Goal: Information Seeking & Learning: Find specific fact

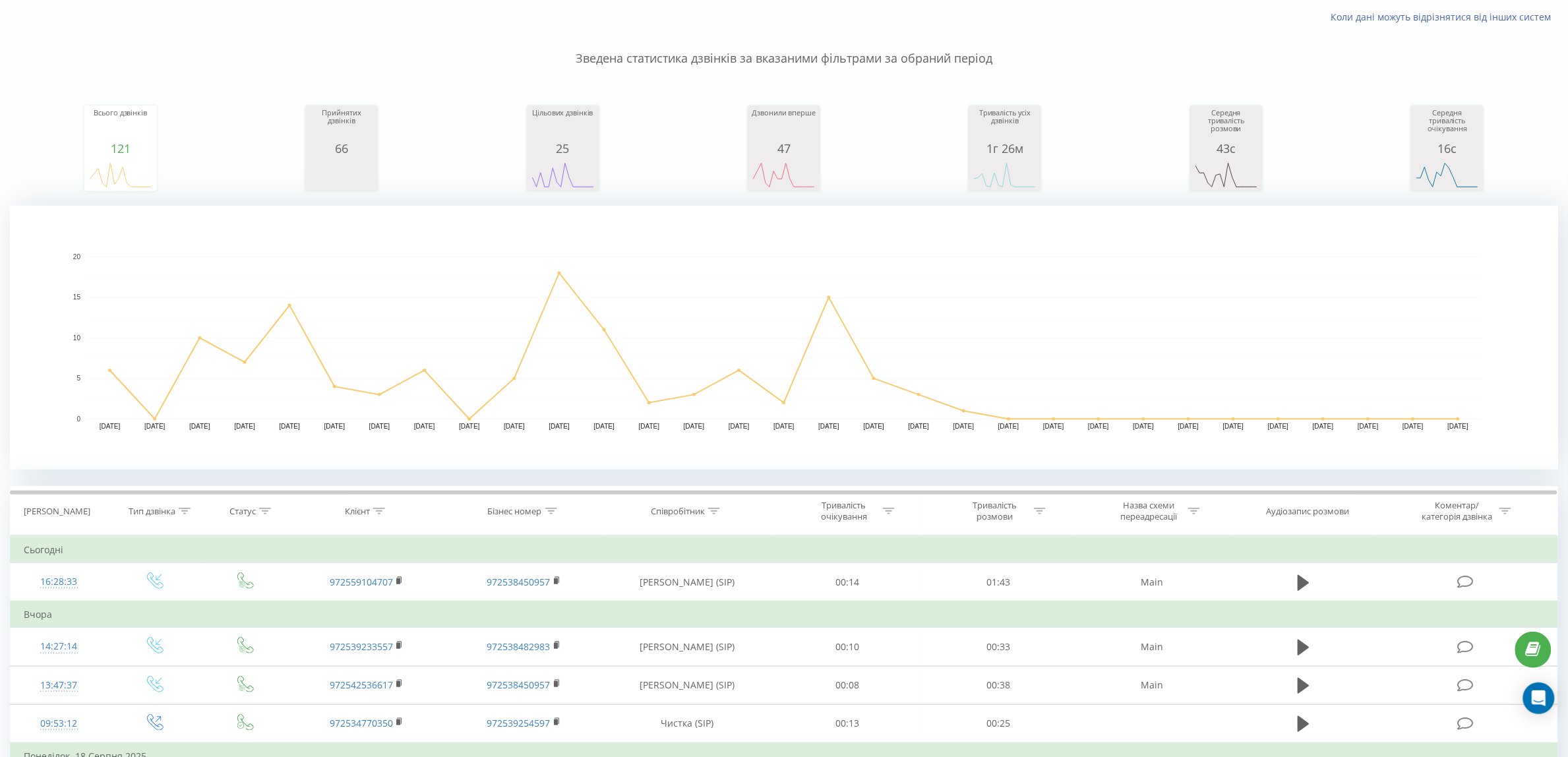
scroll to position [83, 0]
click at [803, 164] on rect "A chart." at bounding box center [784, 176] width 66 height 24
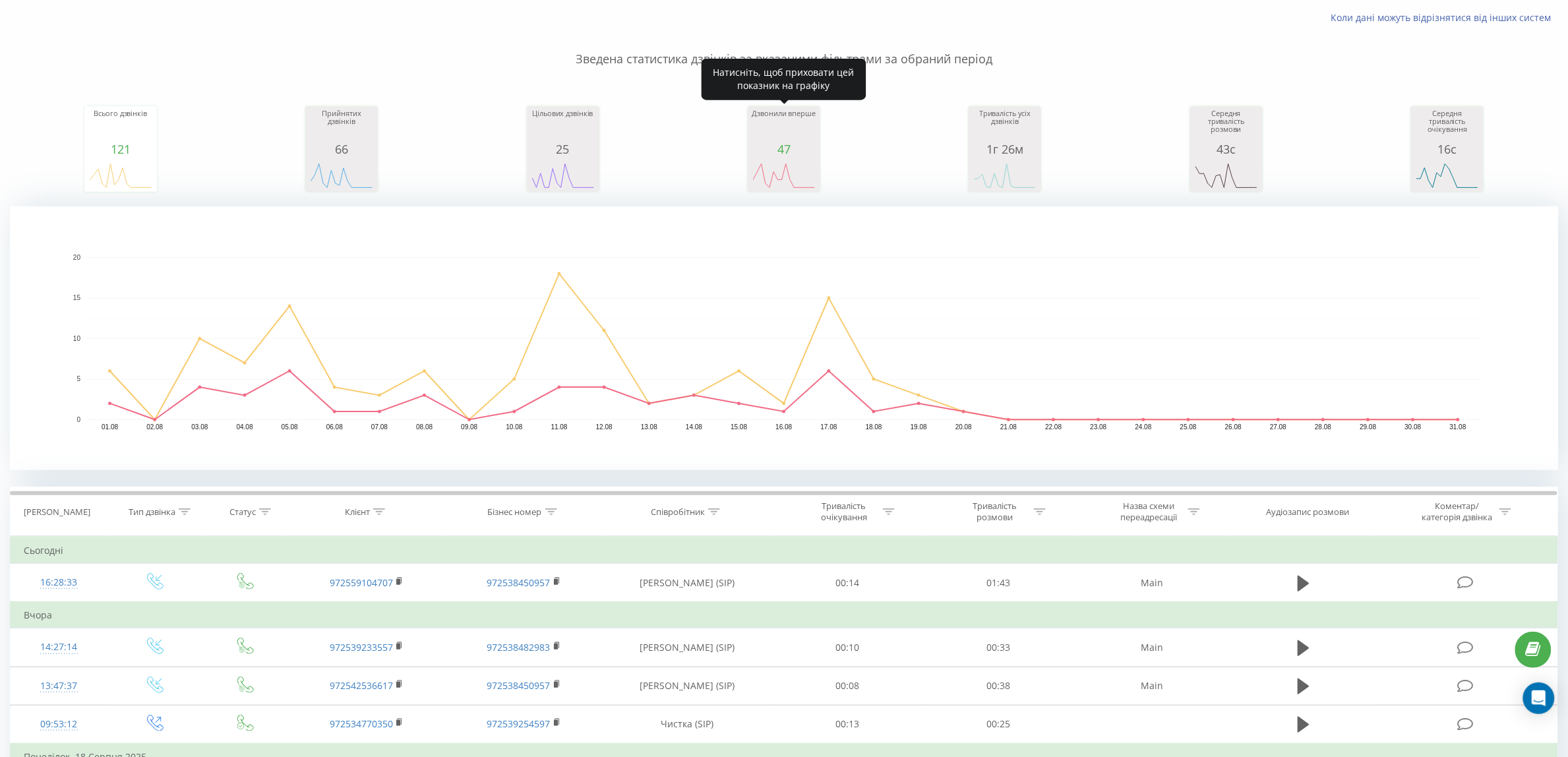
click at [808, 165] on rect "A chart." at bounding box center [784, 176] width 66 height 24
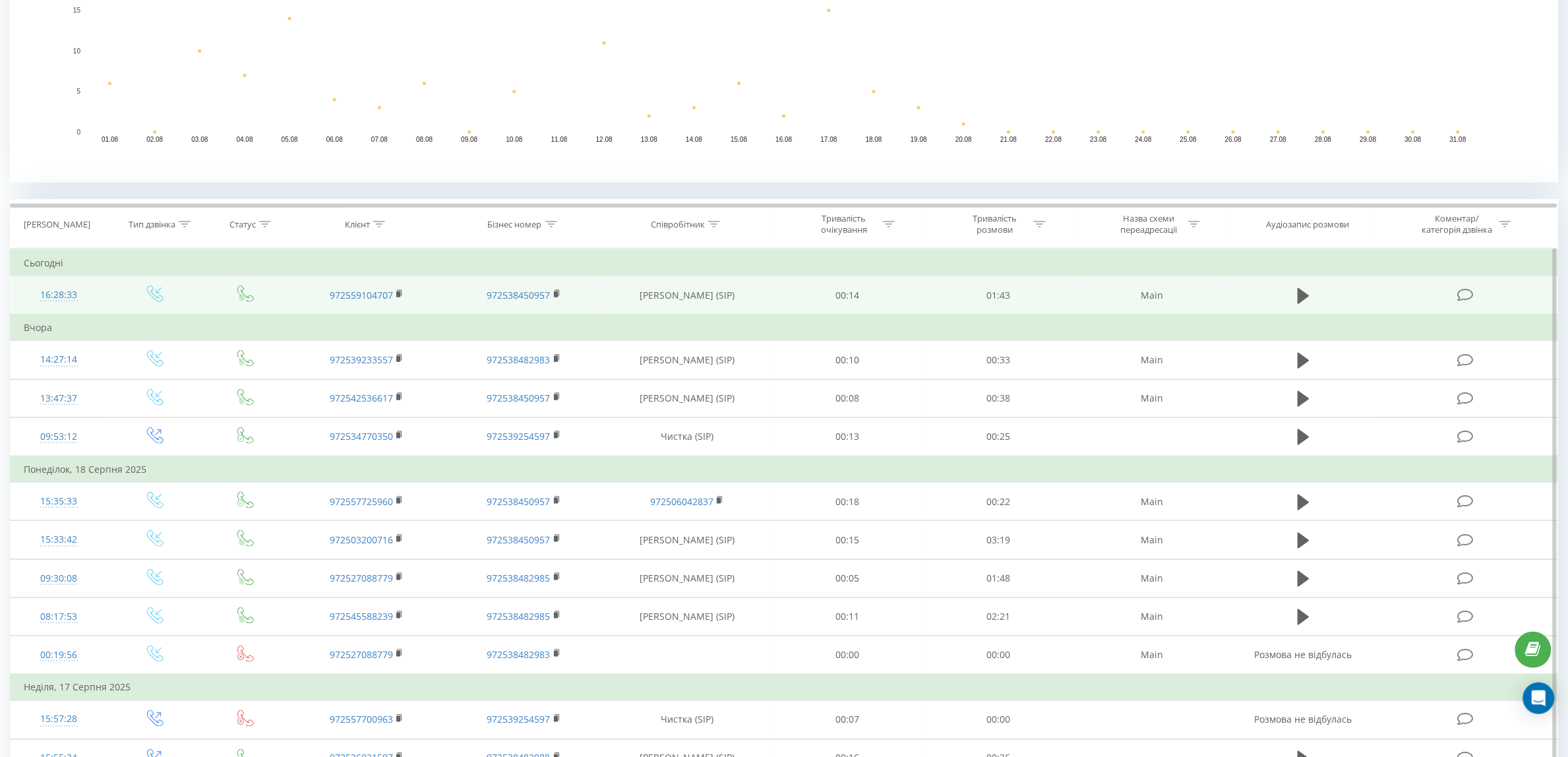
scroll to position [329, 0]
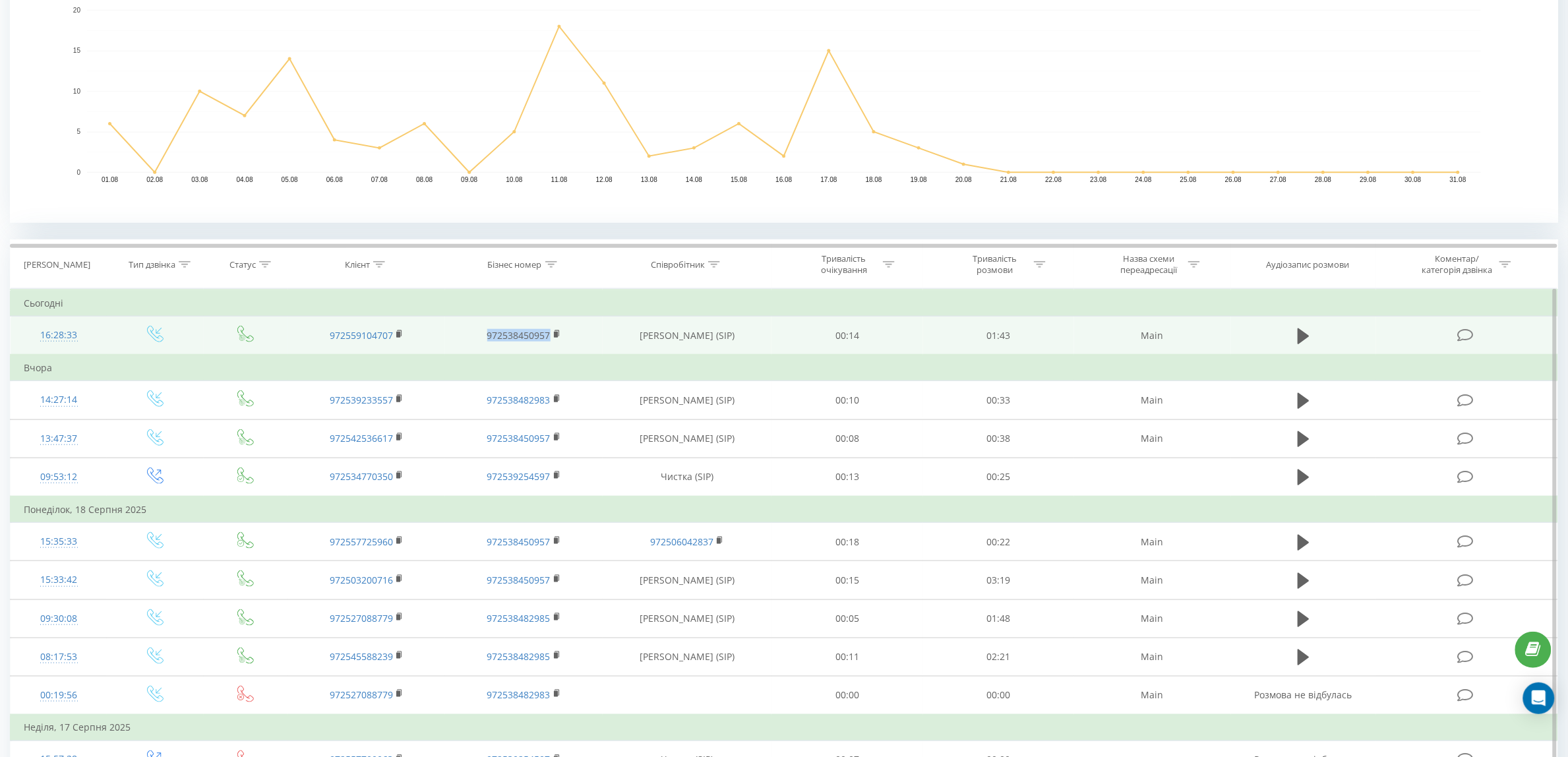
drag, startPoint x: 475, startPoint y: 332, endPoint x: 549, endPoint y: 340, distance: 74.4
click at [549, 340] on td "972538450957" at bounding box center [524, 336] width 157 height 39
copy link "972538450957"
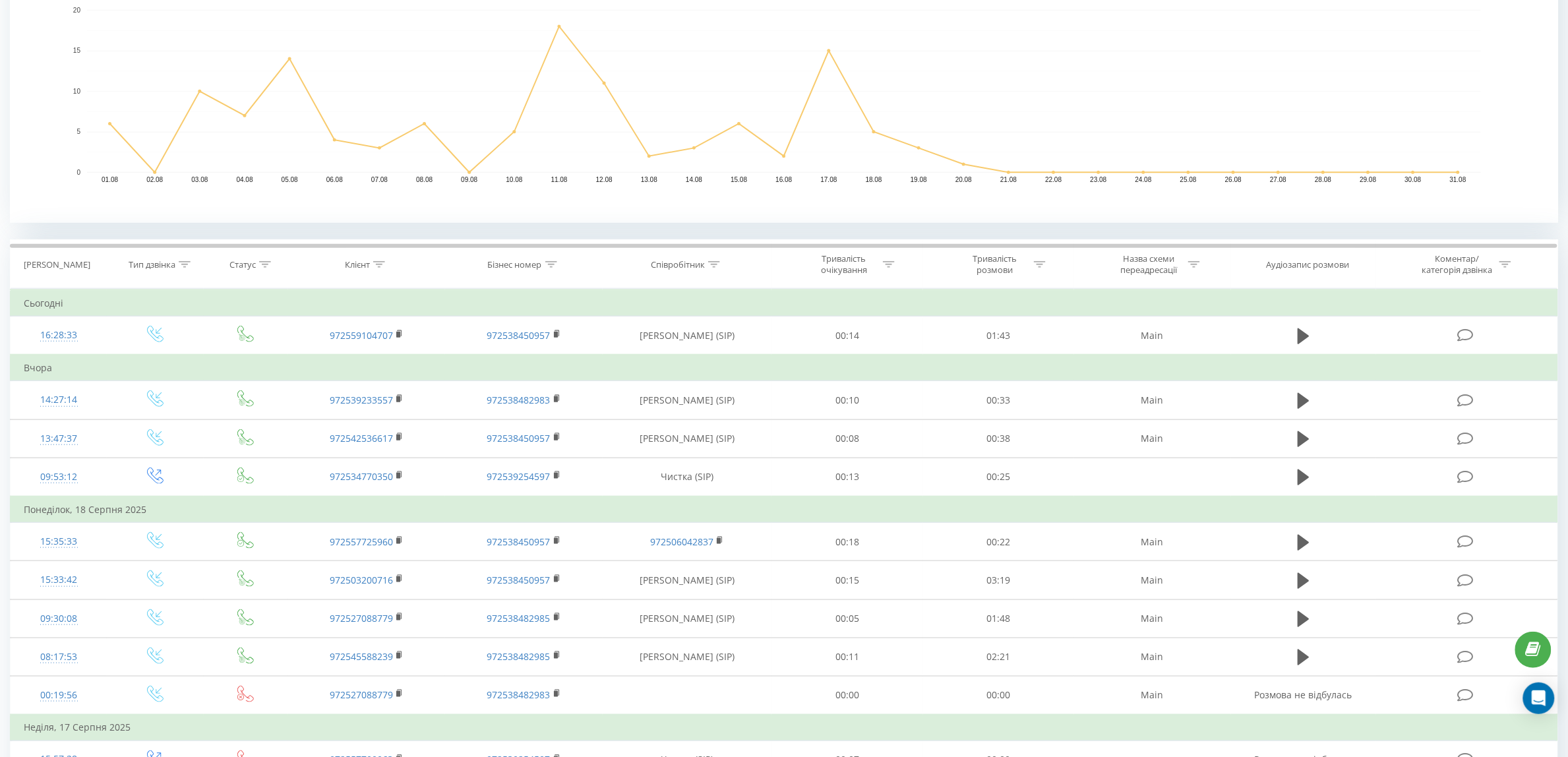
click at [539, 260] on div "Бізнес номер" at bounding box center [515, 265] width 54 height 11
click at [542, 362] on input "text" at bounding box center [524, 359] width 116 height 23
paste input "972538450957"
type input "972538450957"
click at [548, 381] on span "OK" at bounding box center [551, 384] width 37 height 21
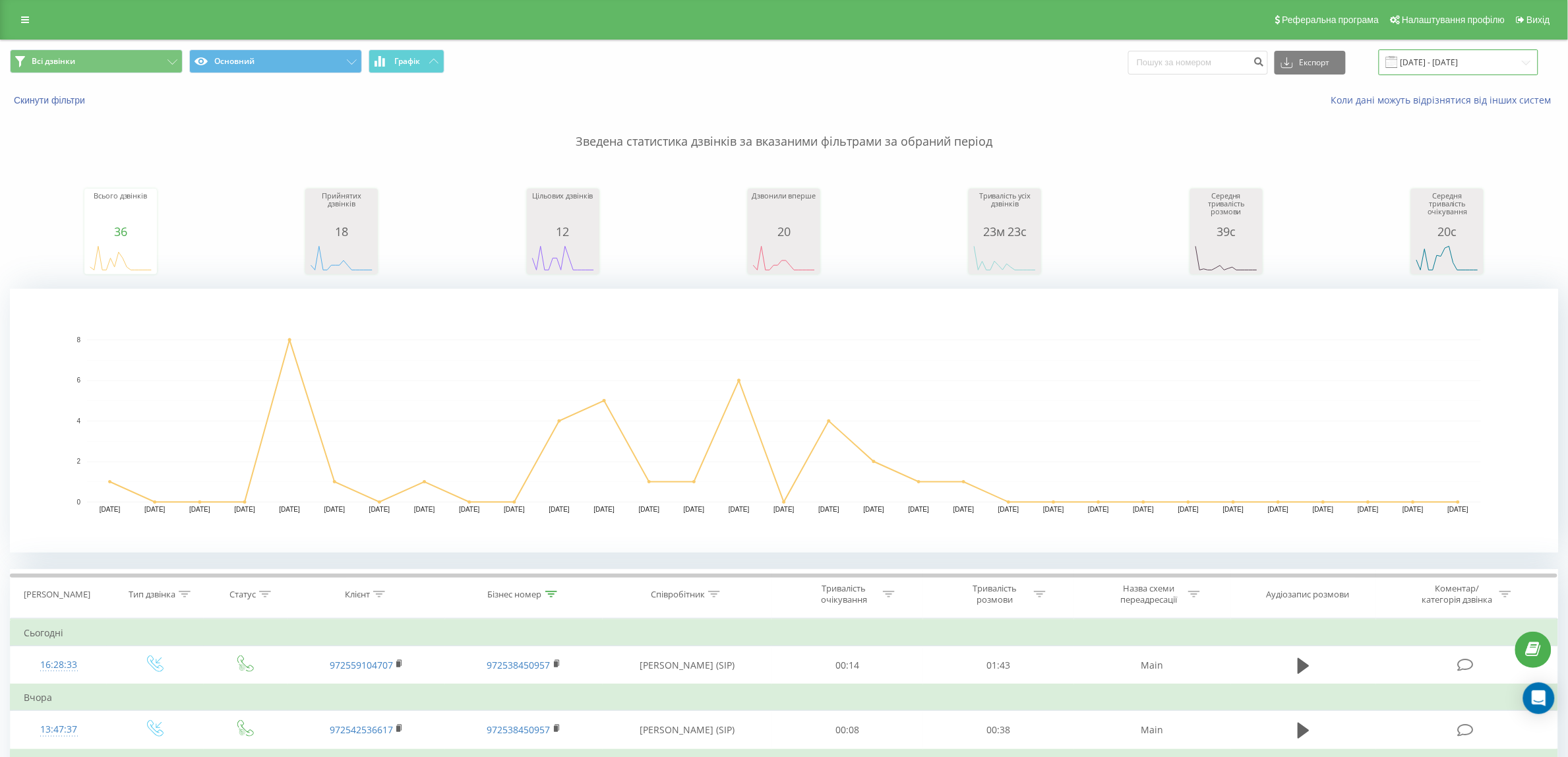
click at [1459, 60] on input "[DATE] - [DATE]" at bounding box center [1457, 62] width 159 height 26
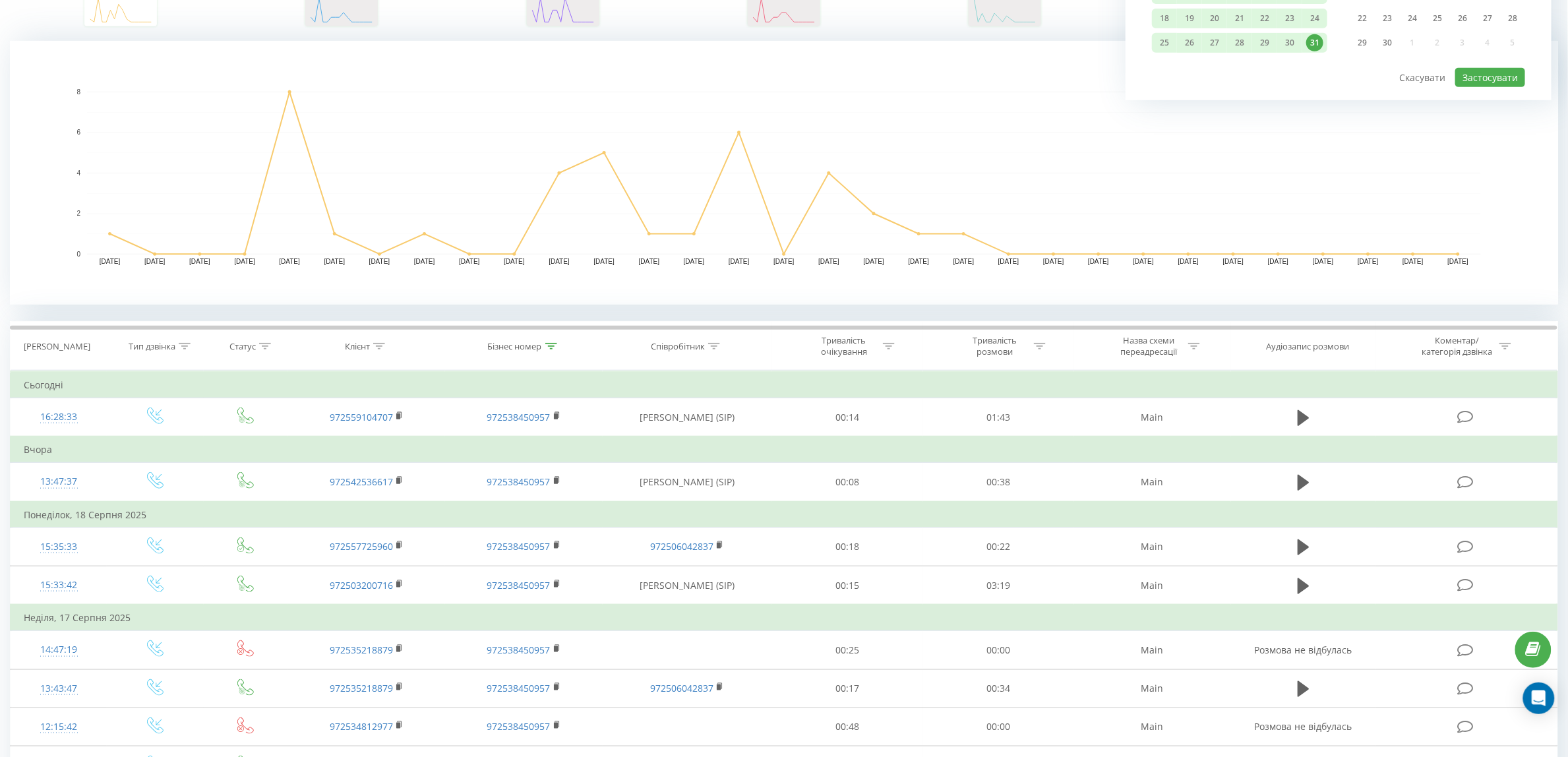
scroll to position [248, 0]
click at [519, 355] on th "Бізнес номер" at bounding box center [524, 347] width 157 height 49
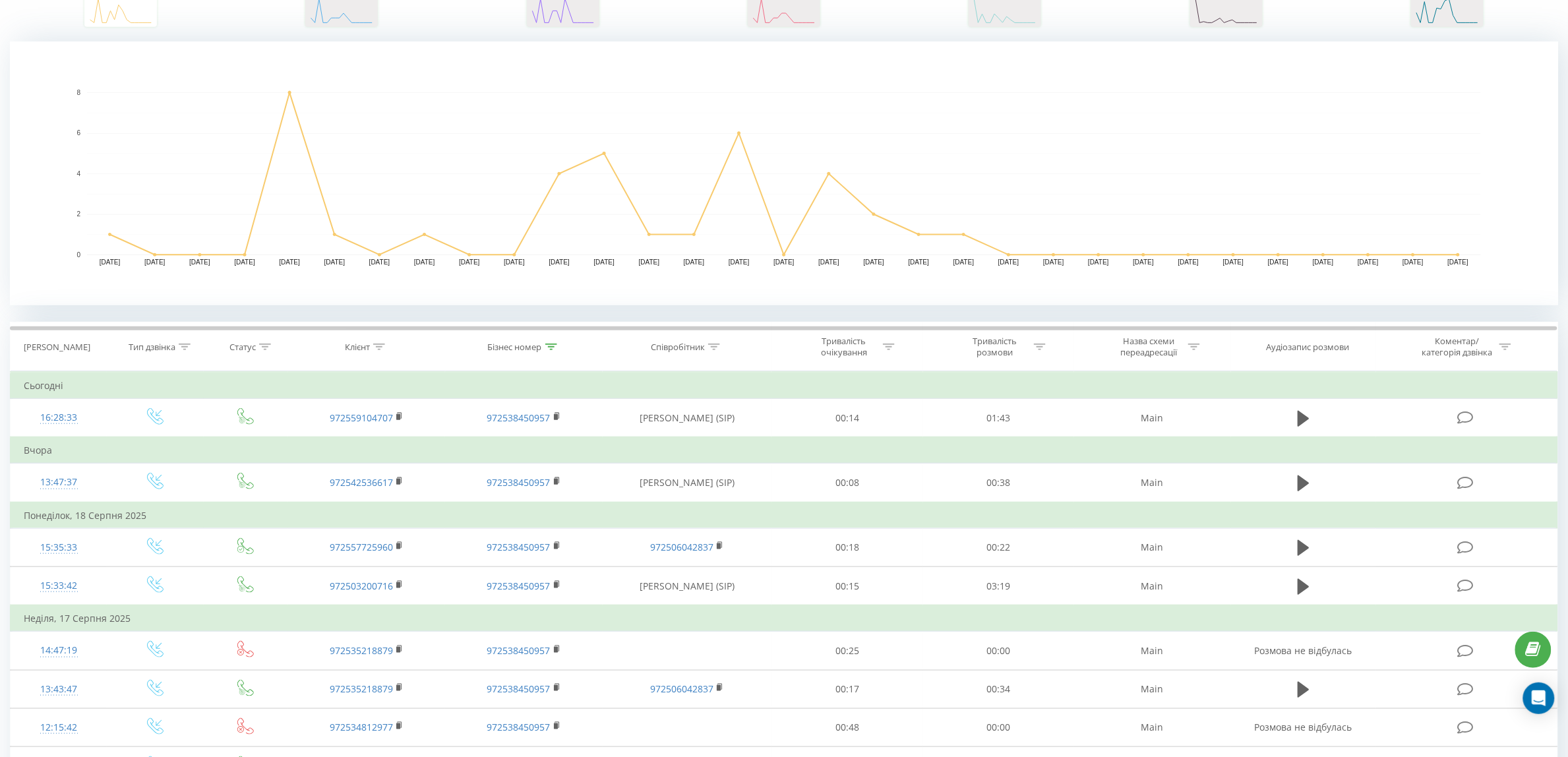
click at [524, 342] on div "Бізнес номер" at bounding box center [515, 347] width 54 height 11
click at [524, 440] on input "972538450957" at bounding box center [524, 442] width 116 height 23
click at [557, 467] on span "OK" at bounding box center [551, 467] width 37 height 21
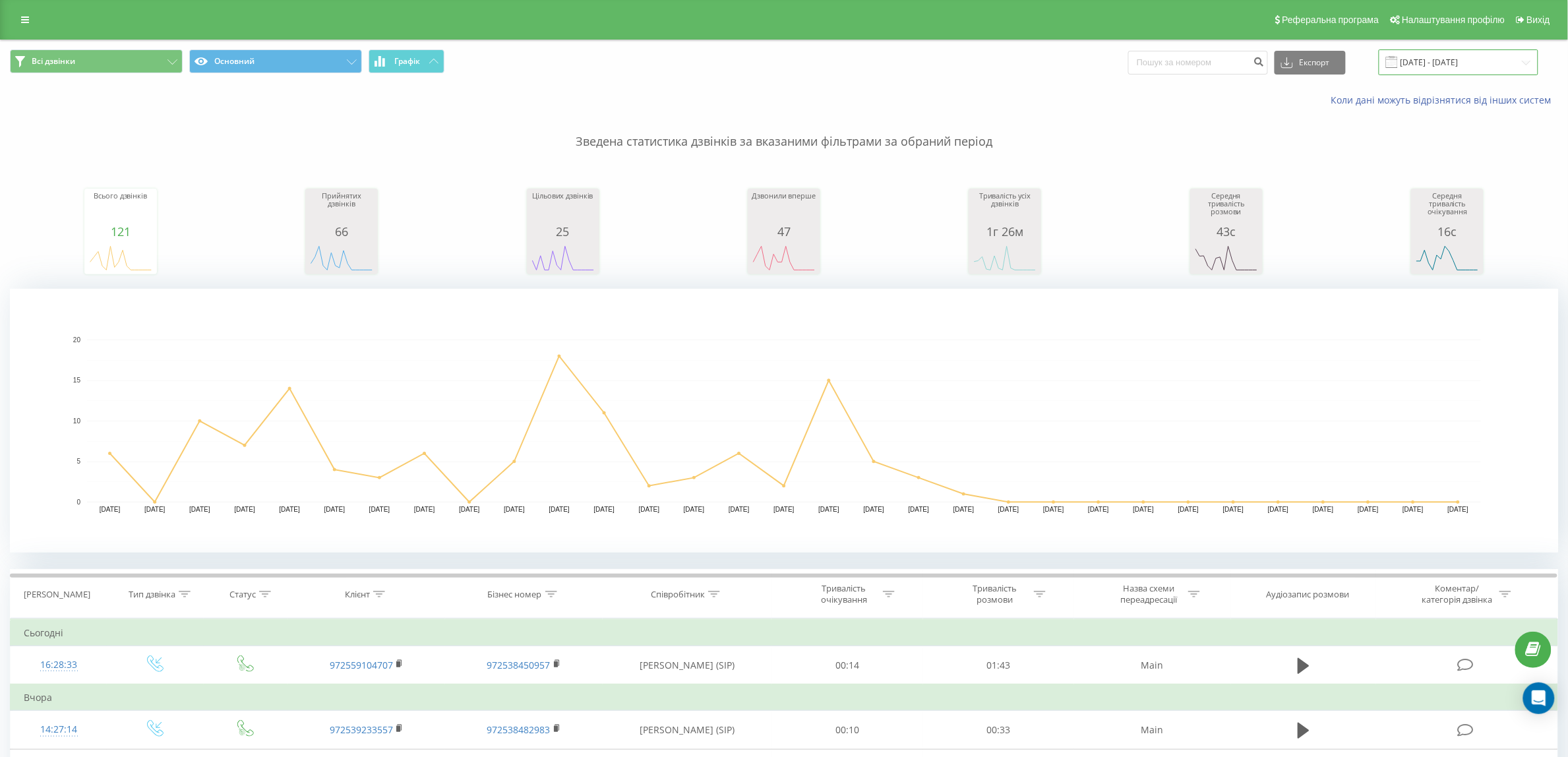
click at [1449, 66] on input "[DATE] - [DATE]" at bounding box center [1457, 62] width 159 height 26
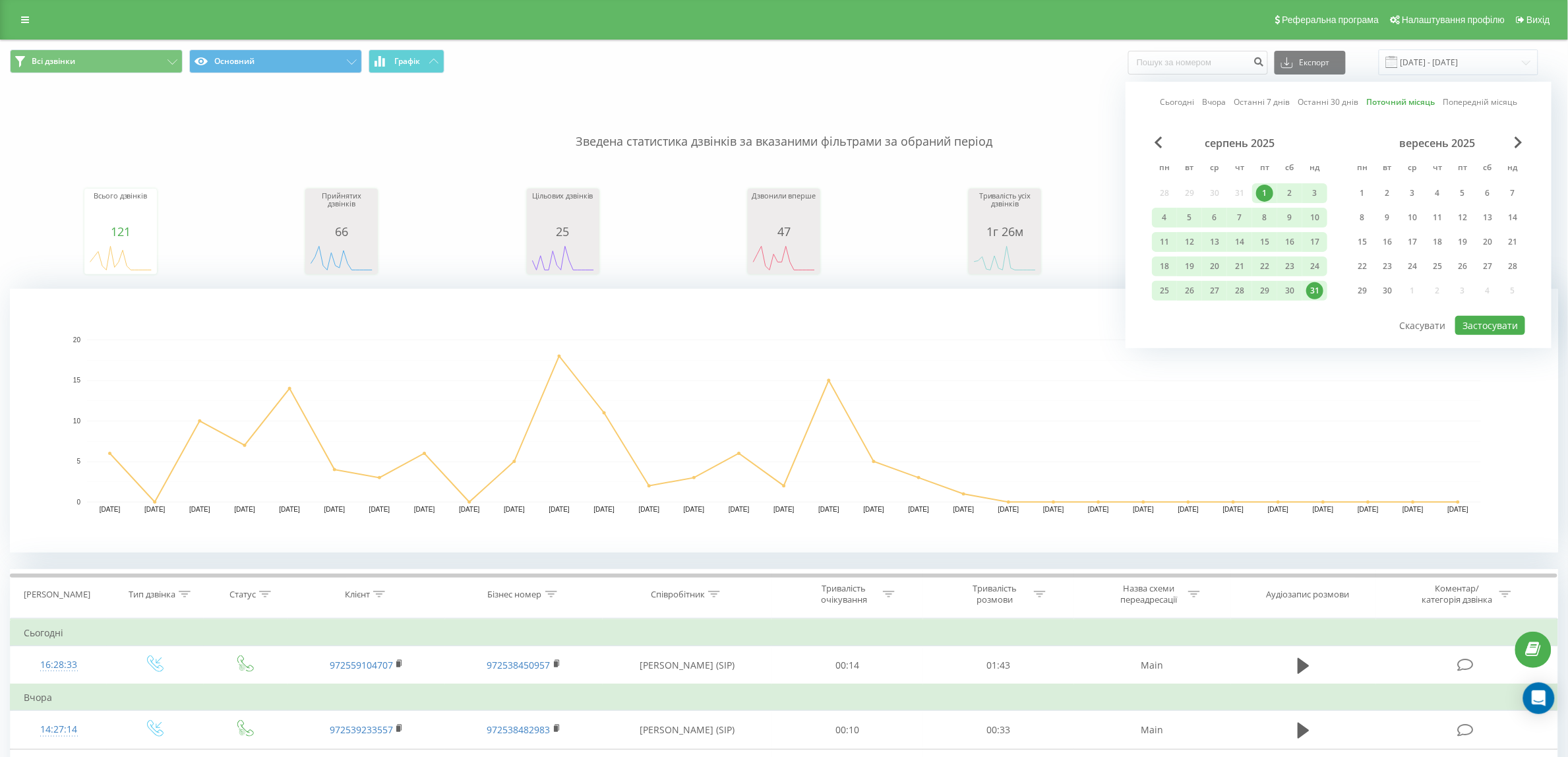
click at [1264, 186] on div "1" at bounding box center [1264, 193] width 17 height 17
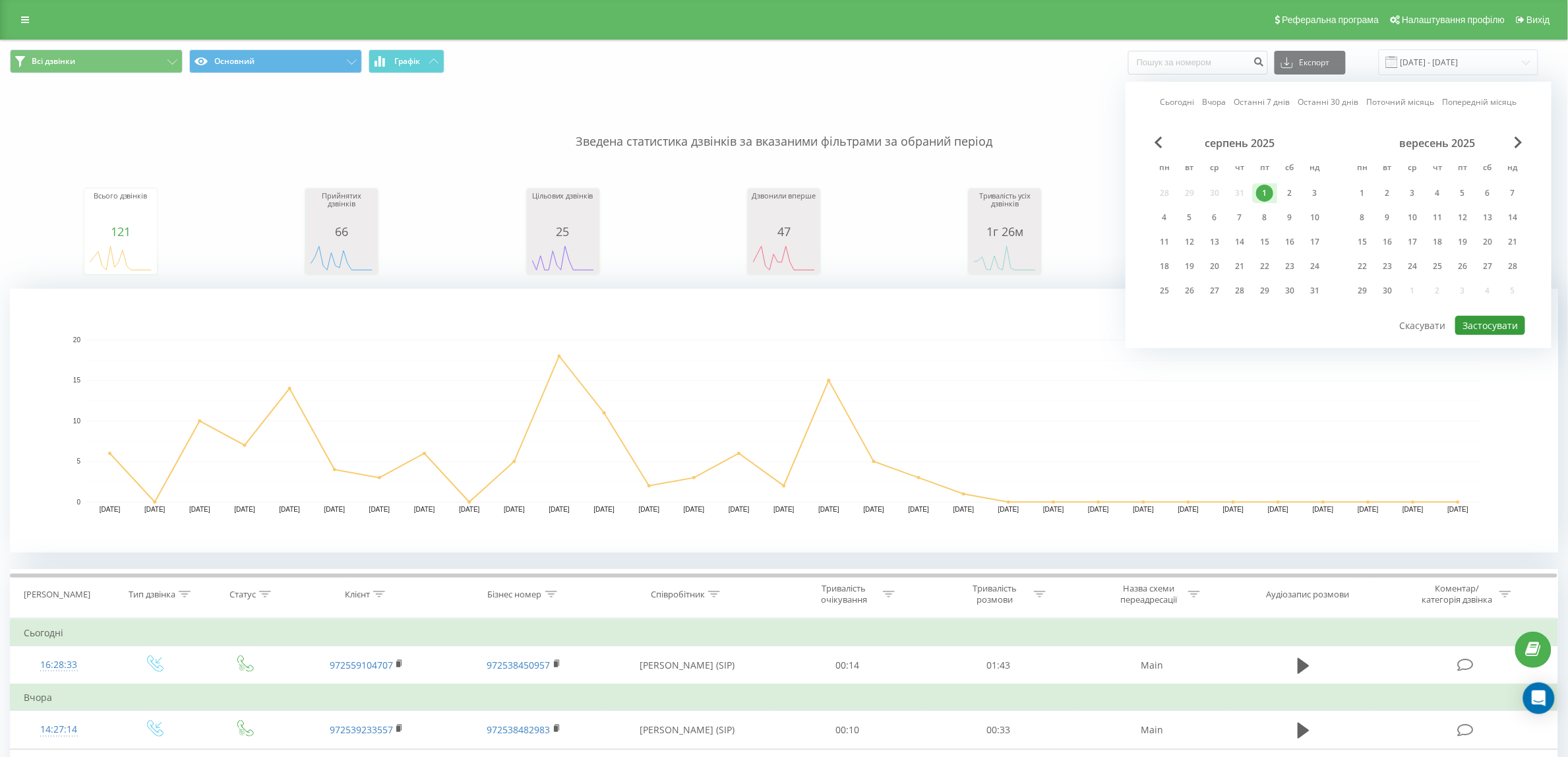
click at [1496, 318] on button "Застосувати" at bounding box center [1490, 325] width 70 height 19
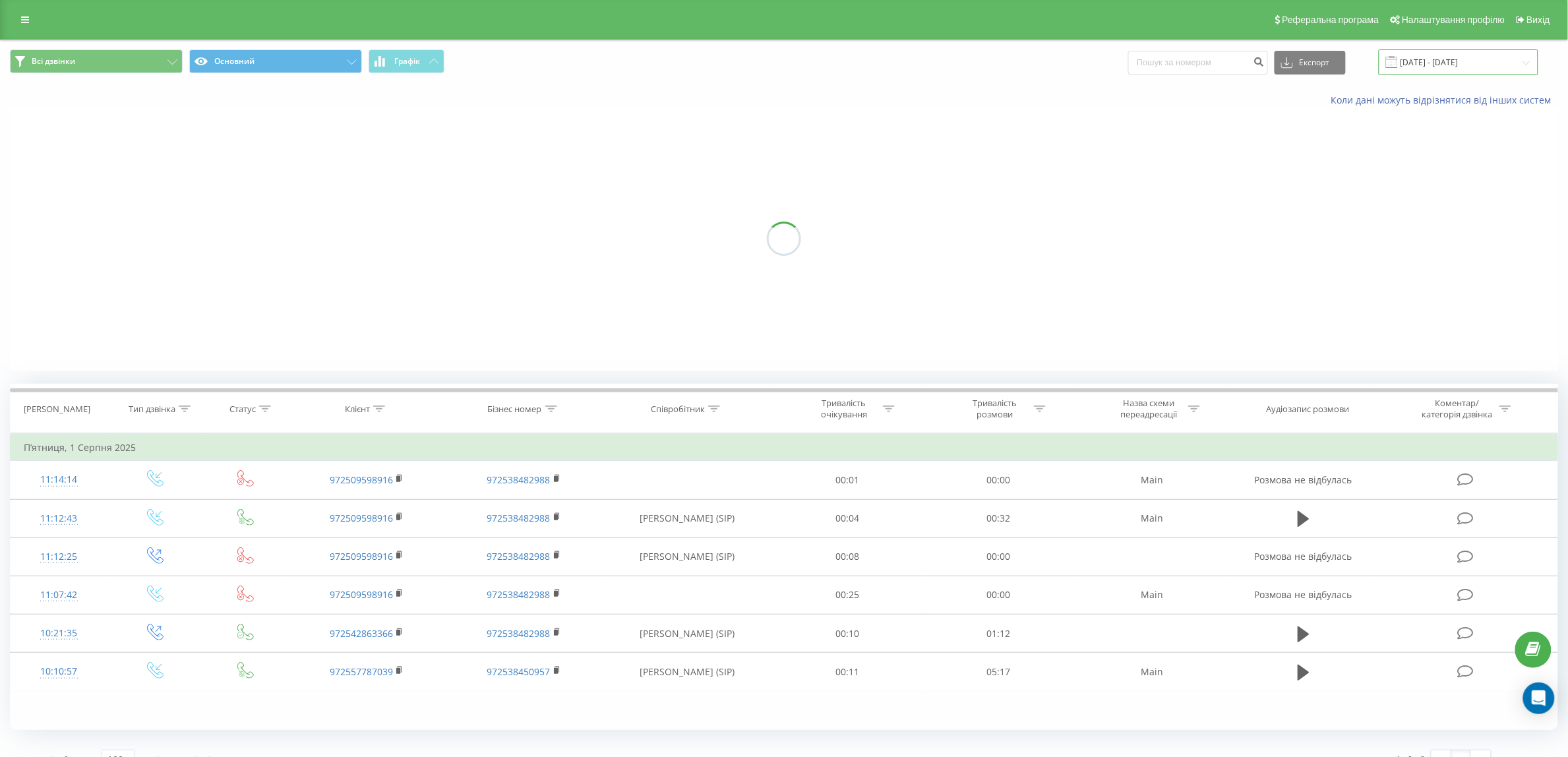
click at [1468, 64] on input "01.08.2025 - 01.08.2025" at bounding box center [1457, 62] width 159 height 26
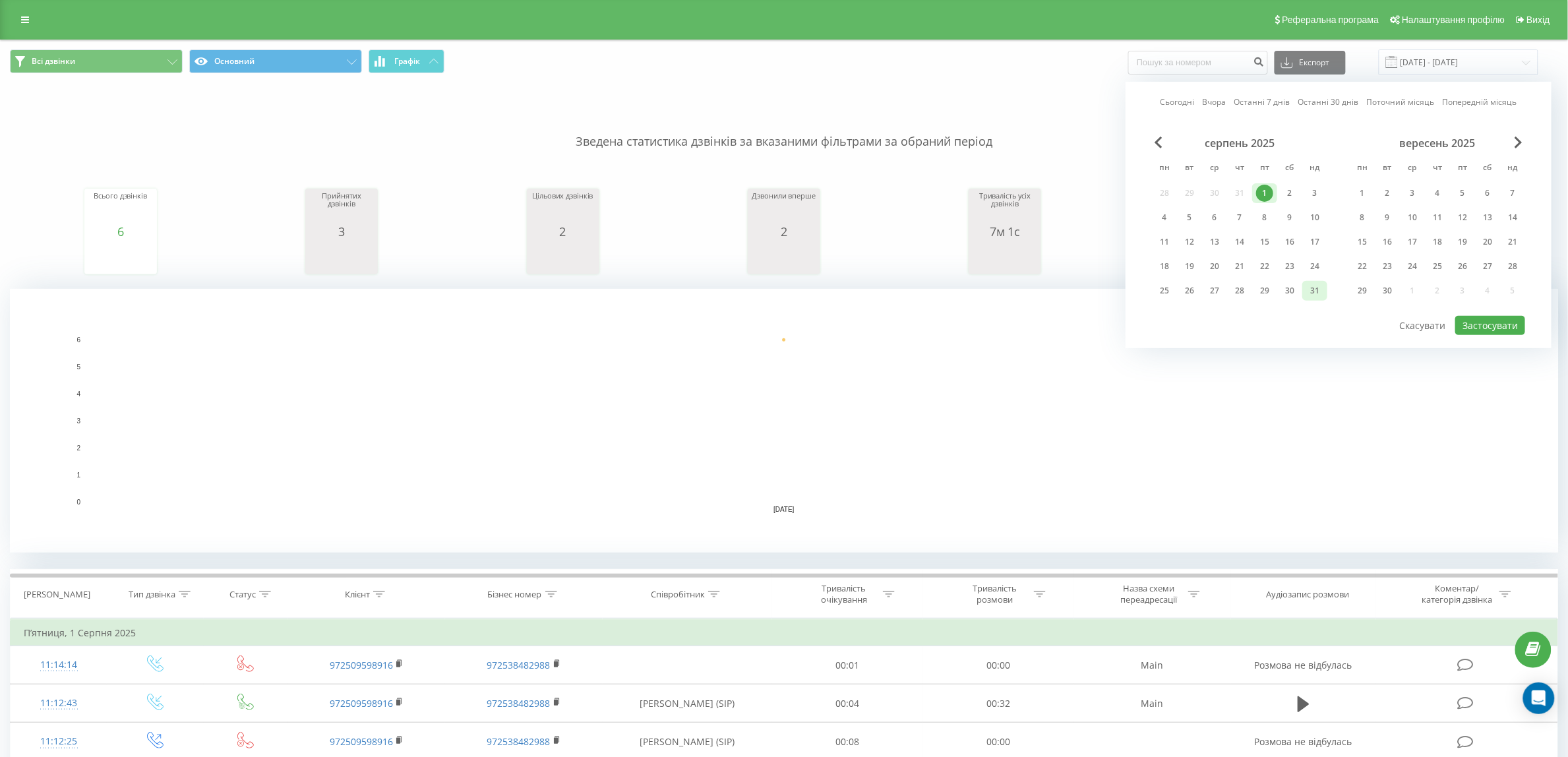
click at [1313, 281] on div "31" at bounding box center [1314, 291] width 25 height 20
click at [1264, 192] on div "1" at bounding box center [1264, 193] width 17 height 17
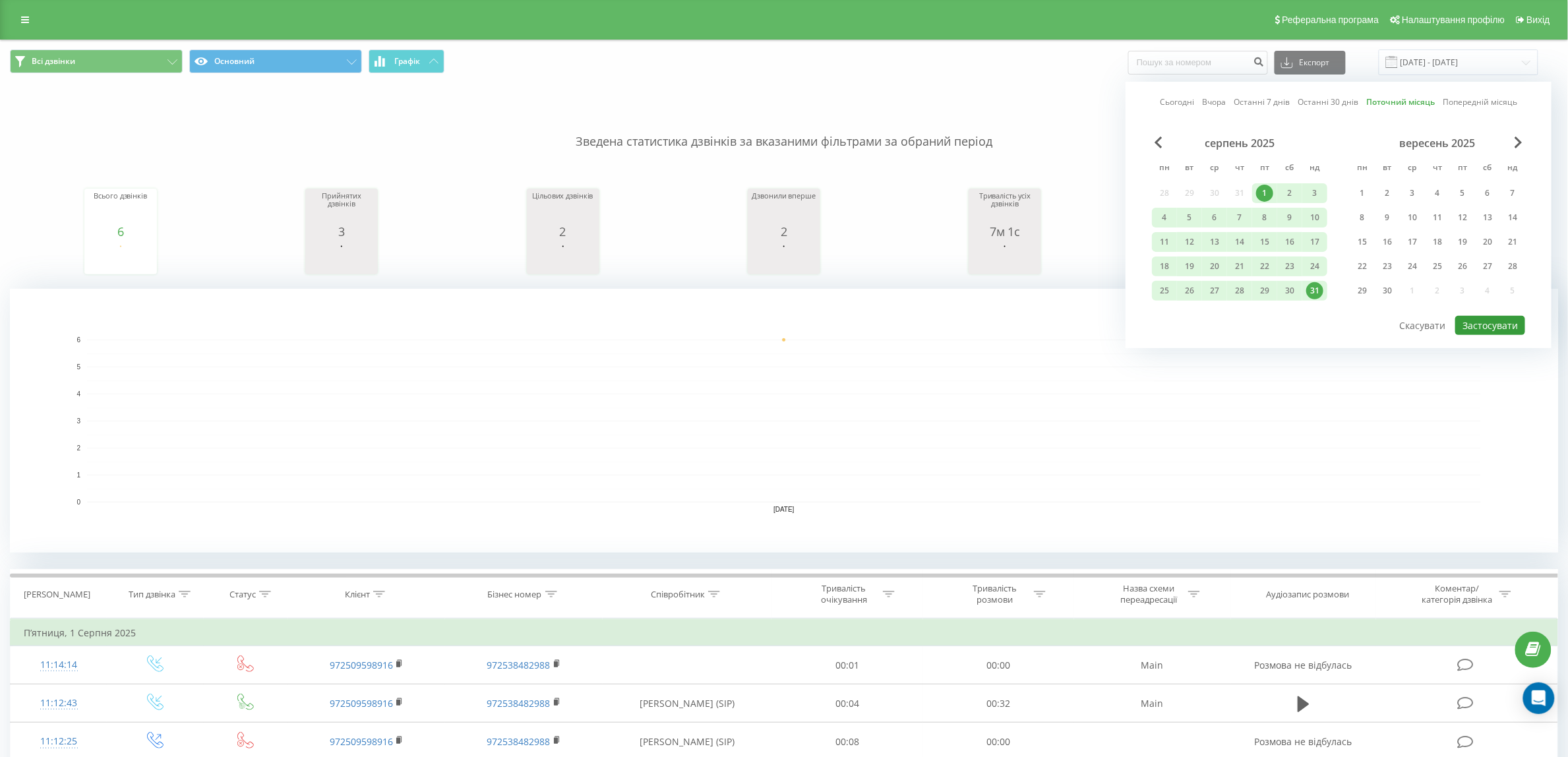
click at [1501, 321] on button "Застосувати" at bounding box center [1490, 325] width 70 height 19
type input "[DATE] - [DATE]"
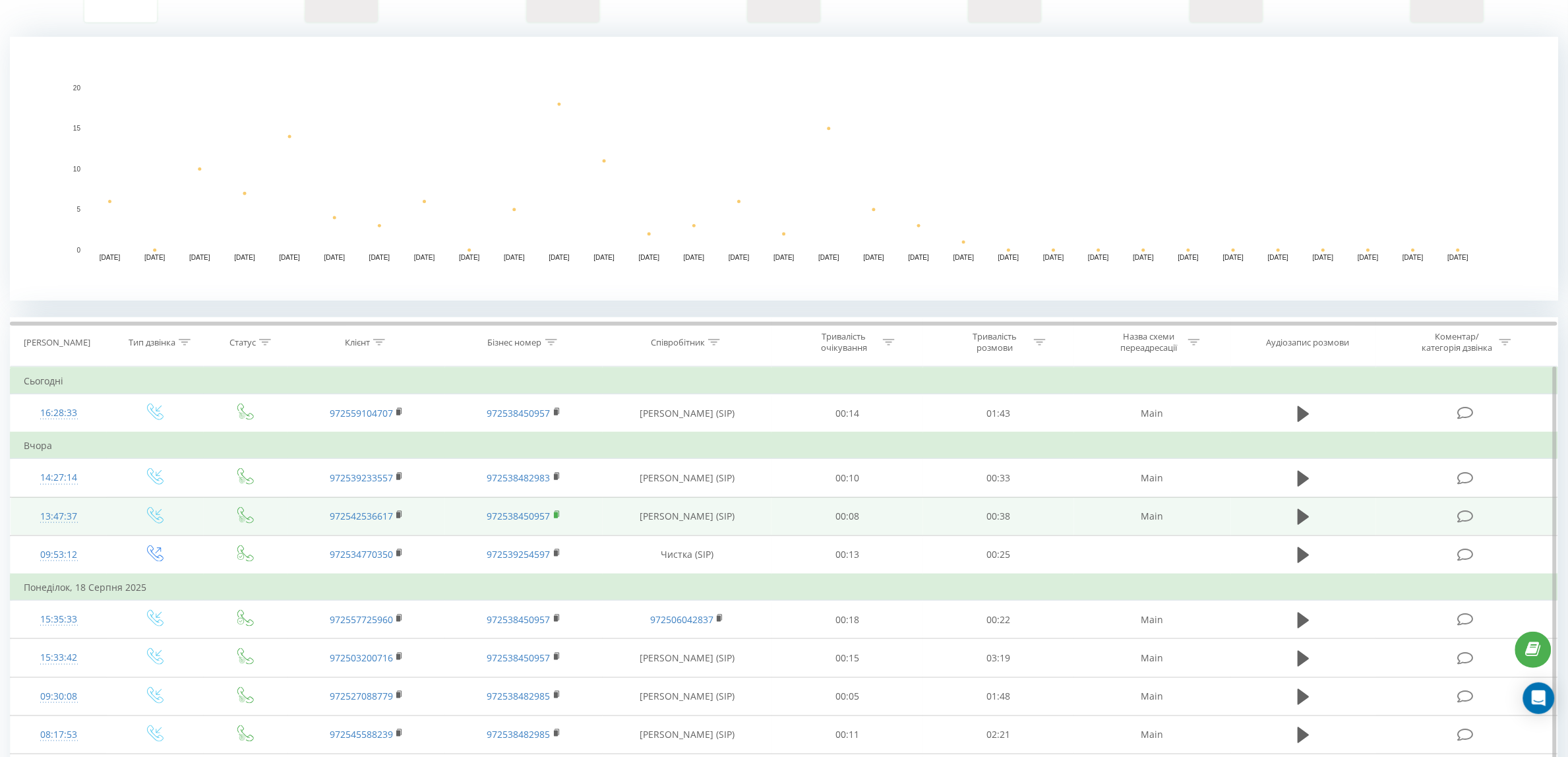
scroll to position [329, 0]
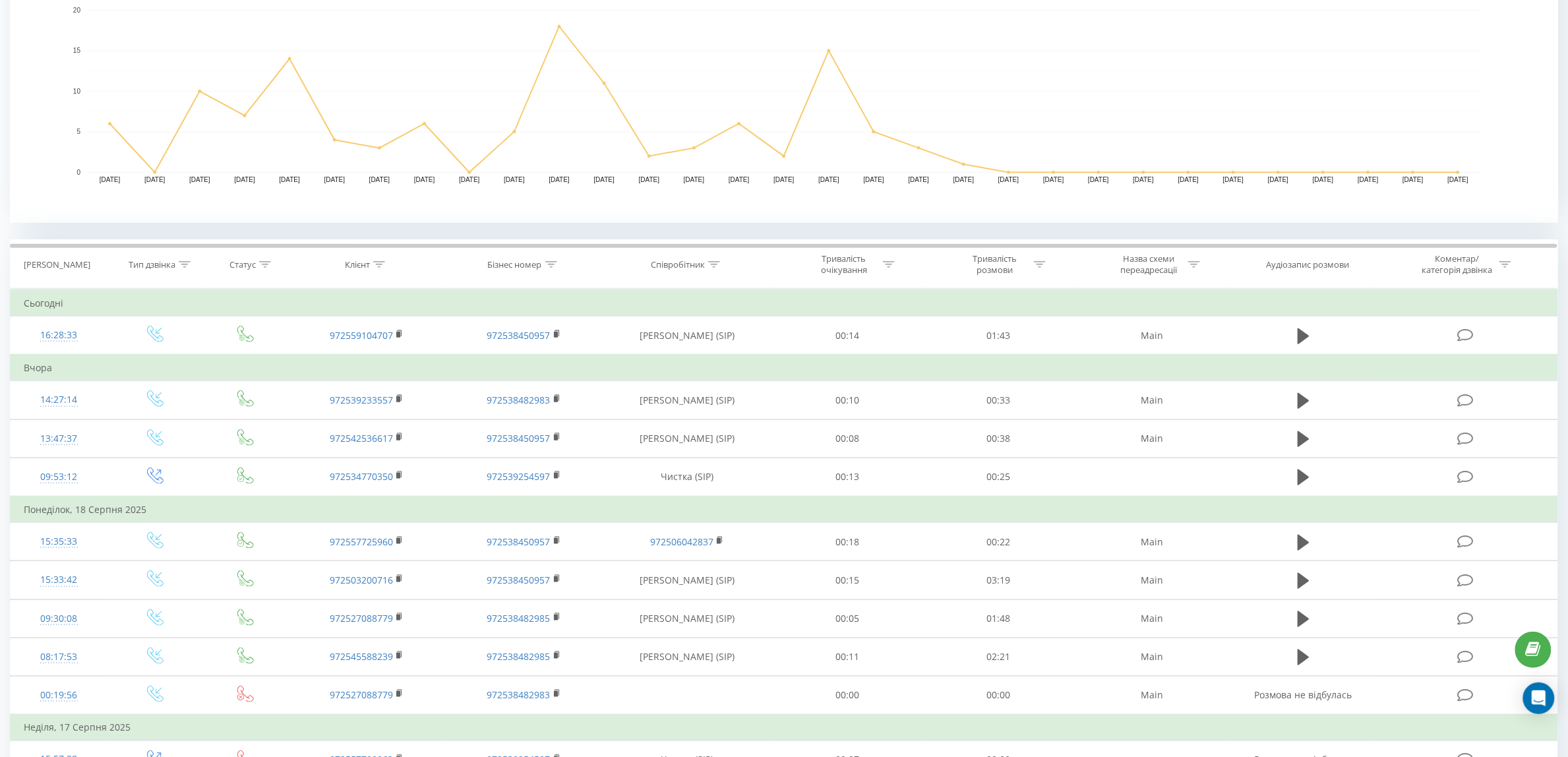
click at [529, 266] on div "Бізнес номер" at bounding box center [515, 265] width 54 height 11
click at [521, 364] on input "text" at bounding box center [524, 359] width 116 height 23
paste input "+972538450957"
type input "+972538450957"
click at [551, 383] on span "OK" at bounding box center [551, 384] width 37 height 21
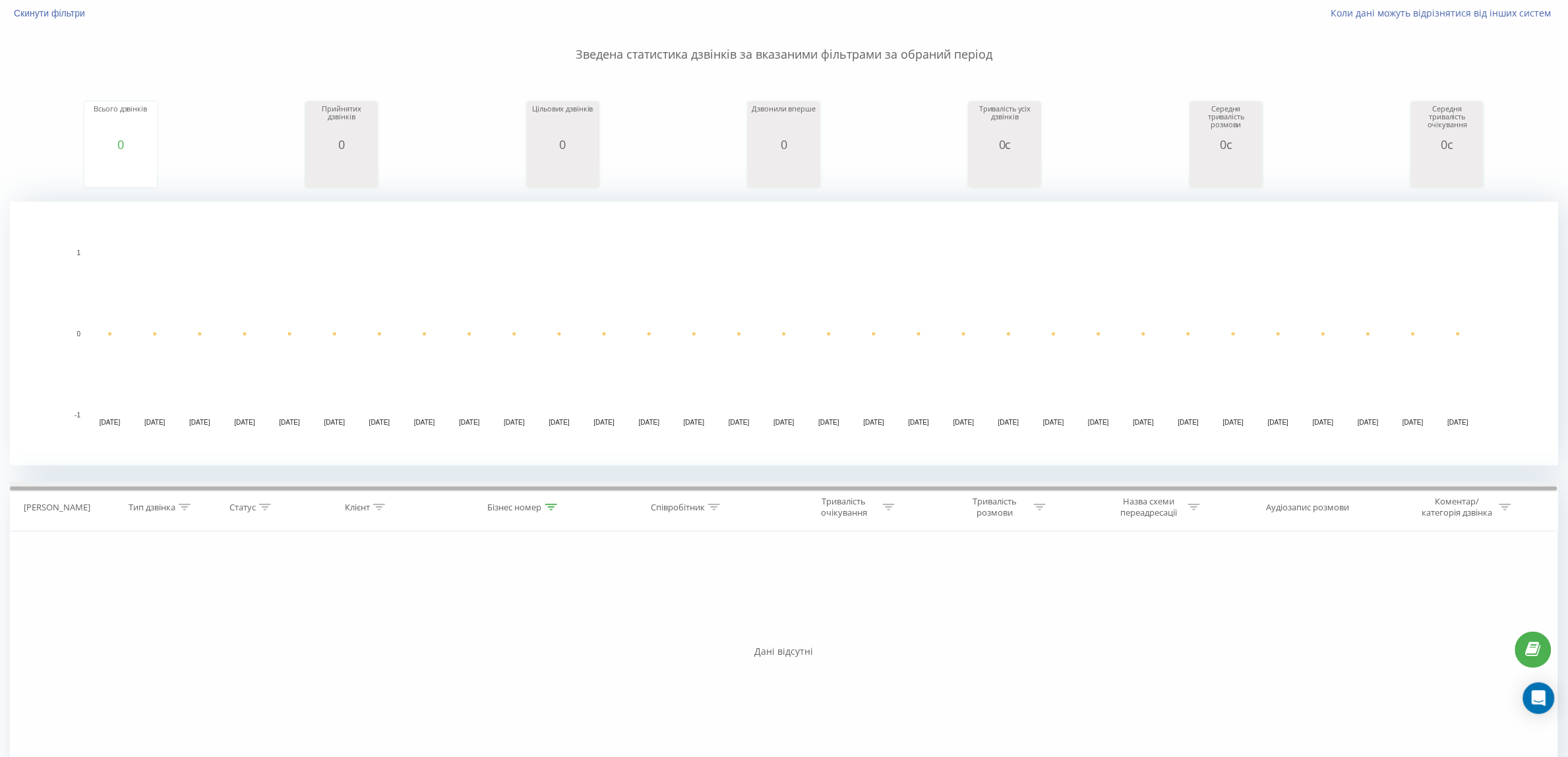
scroll to position [169, 0]
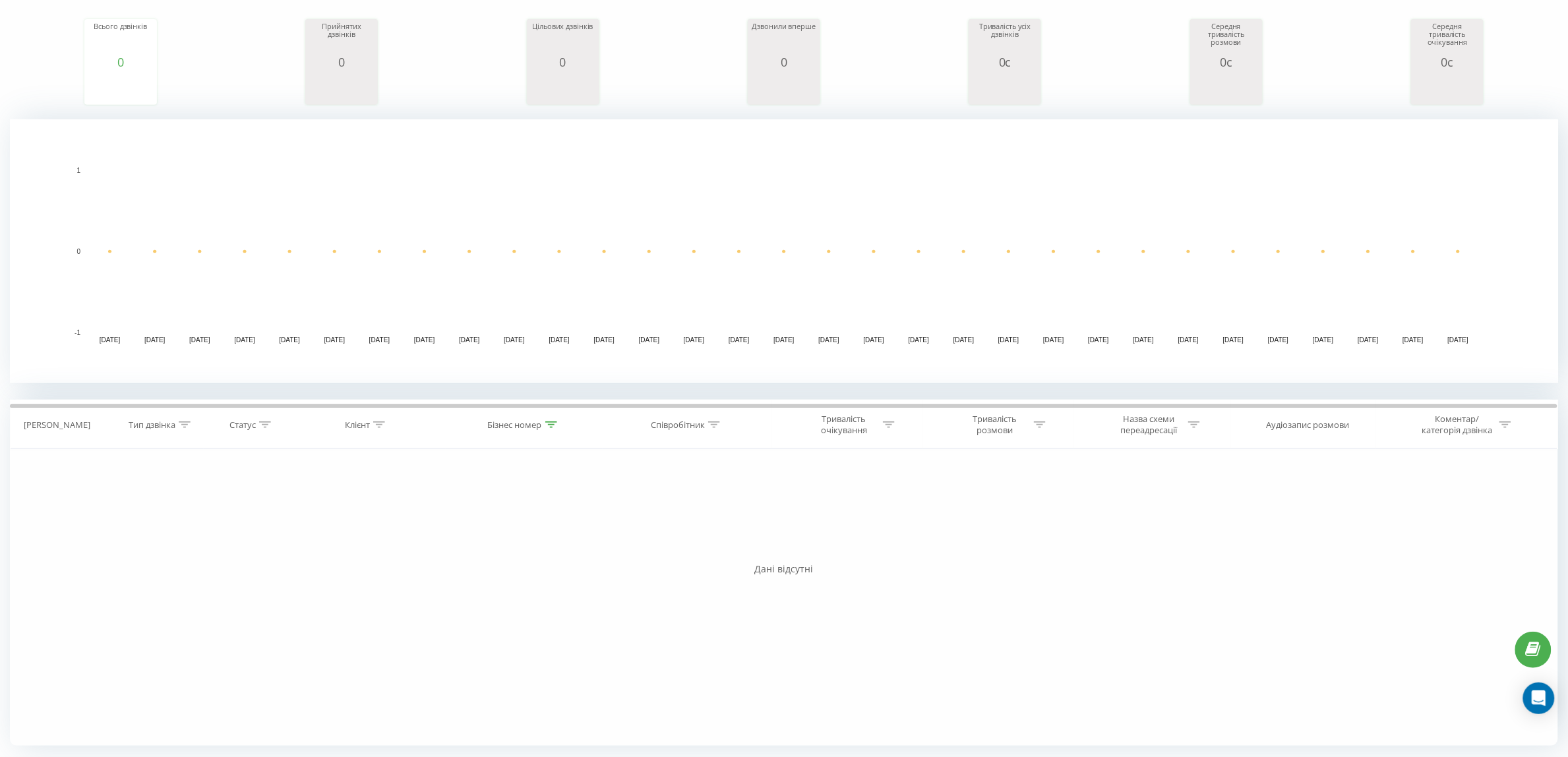
click at [523, 428] on div "Бізнес номер" at bounding box center [515, 425] width 54 height 11
click at [561, 545] on span "OK" at bounding box center [551, 545] width 37 height 21
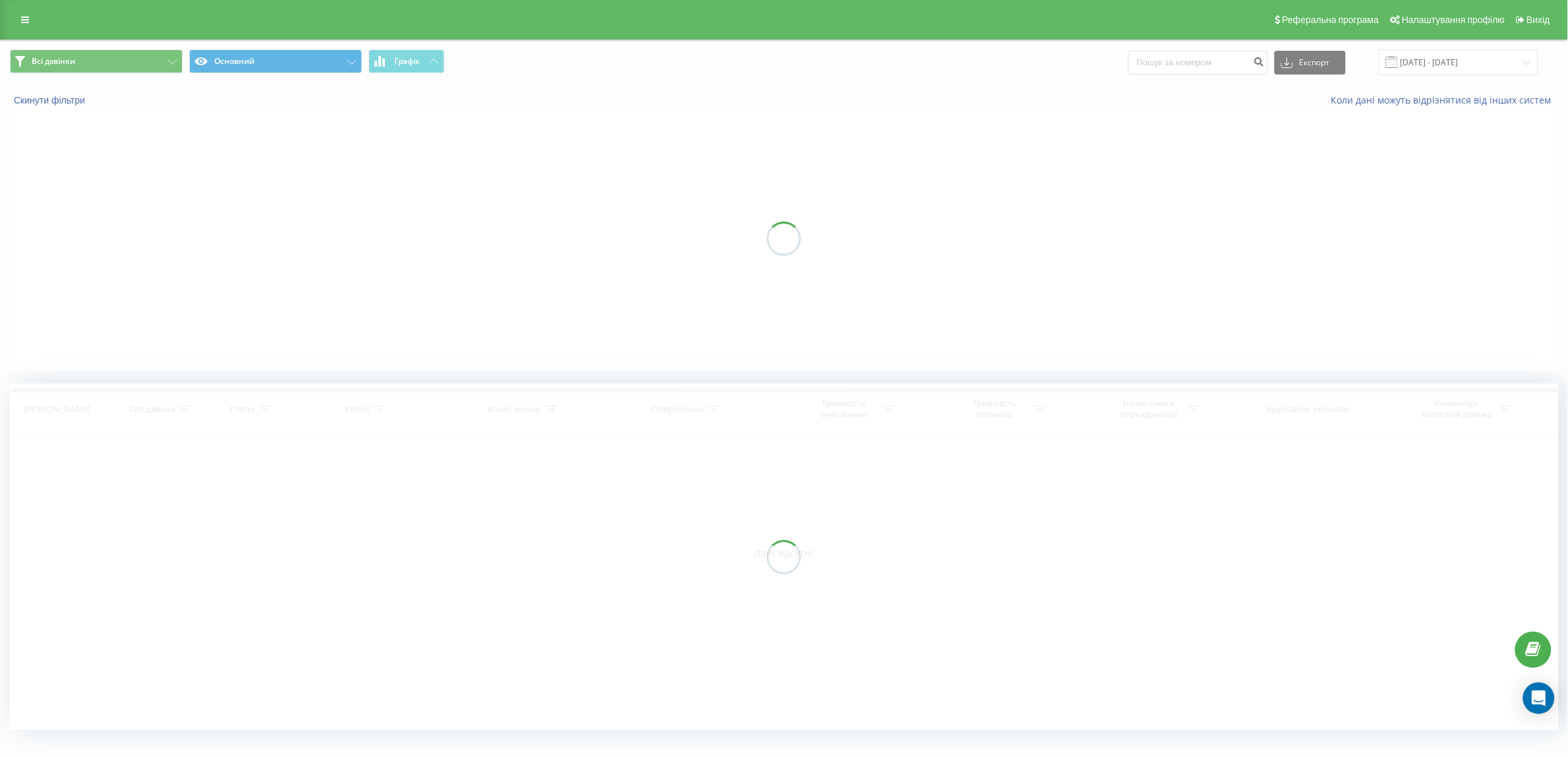
scroll to position [0, 0]
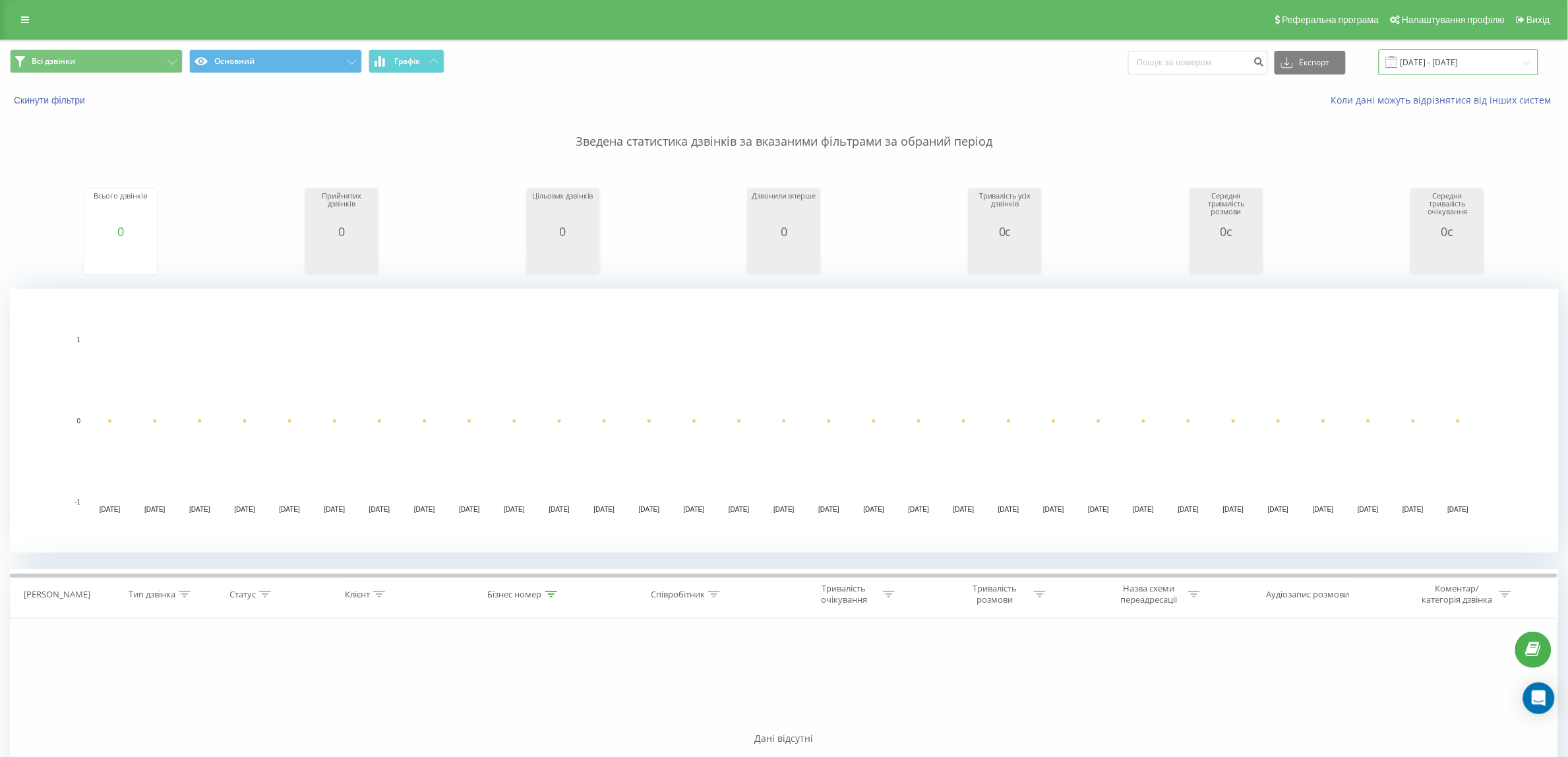
click at [1448, 63] on input "[DATE] - [DATE]" at bounding box center [1457, 62] width 159 height 26
click at [1448, 61] on input "[DATE] - [DATE]" at bounding box center [1457, 62] width 159 height 26
click at [506, 594] on div "Бізнес номер" at bounding box center [515, 594] width 54 height 11
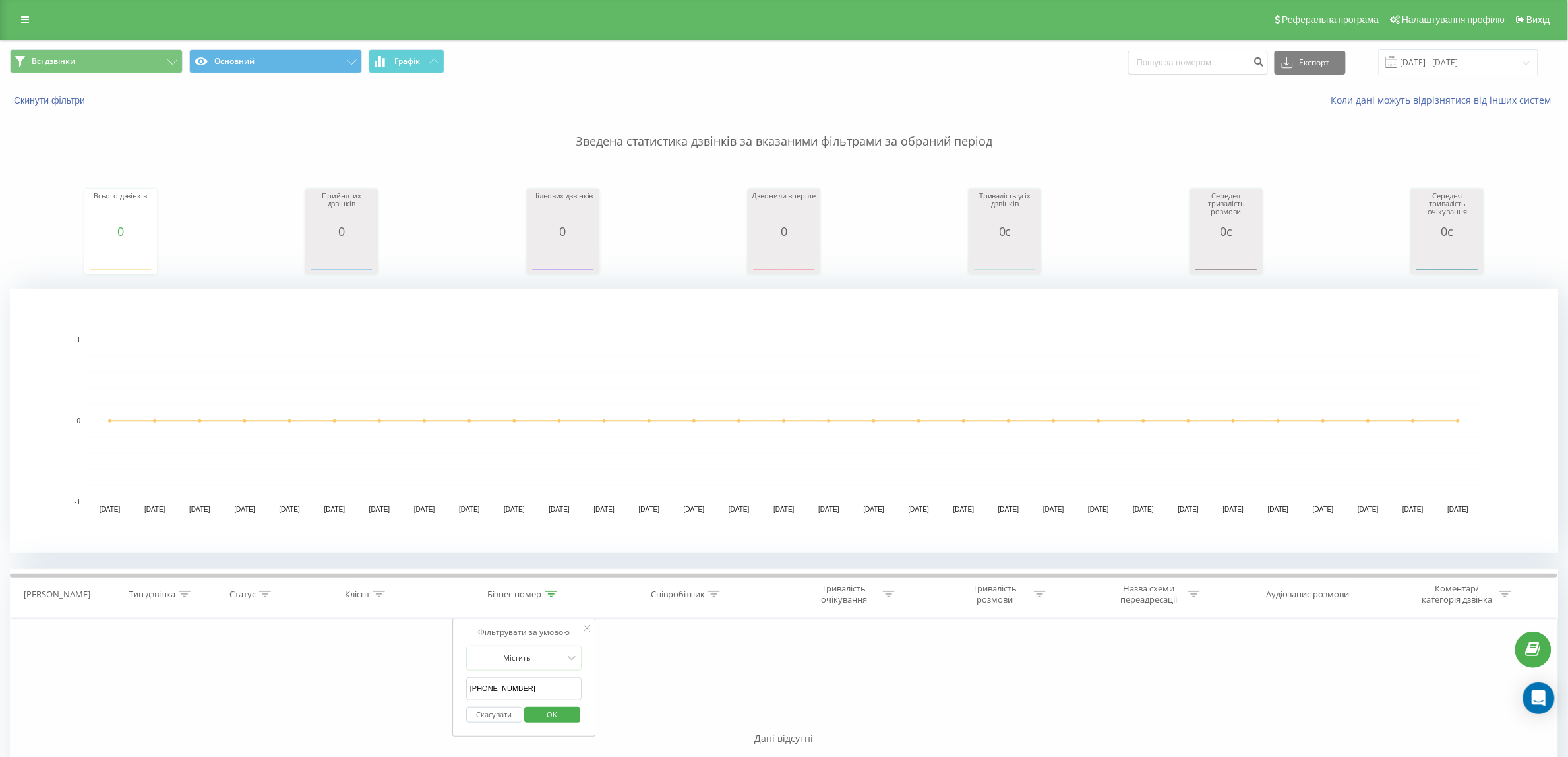
click at [532, 687] on input "+972538450957" at bounding box center [524, 689] width 116 height 23
click at [532, 689] on input "+972538450957" at bounding box center [524, 689] width 116 height 23
click at [564, 716] on span "OK" at bounding box center [551, 715] width 37 height 21
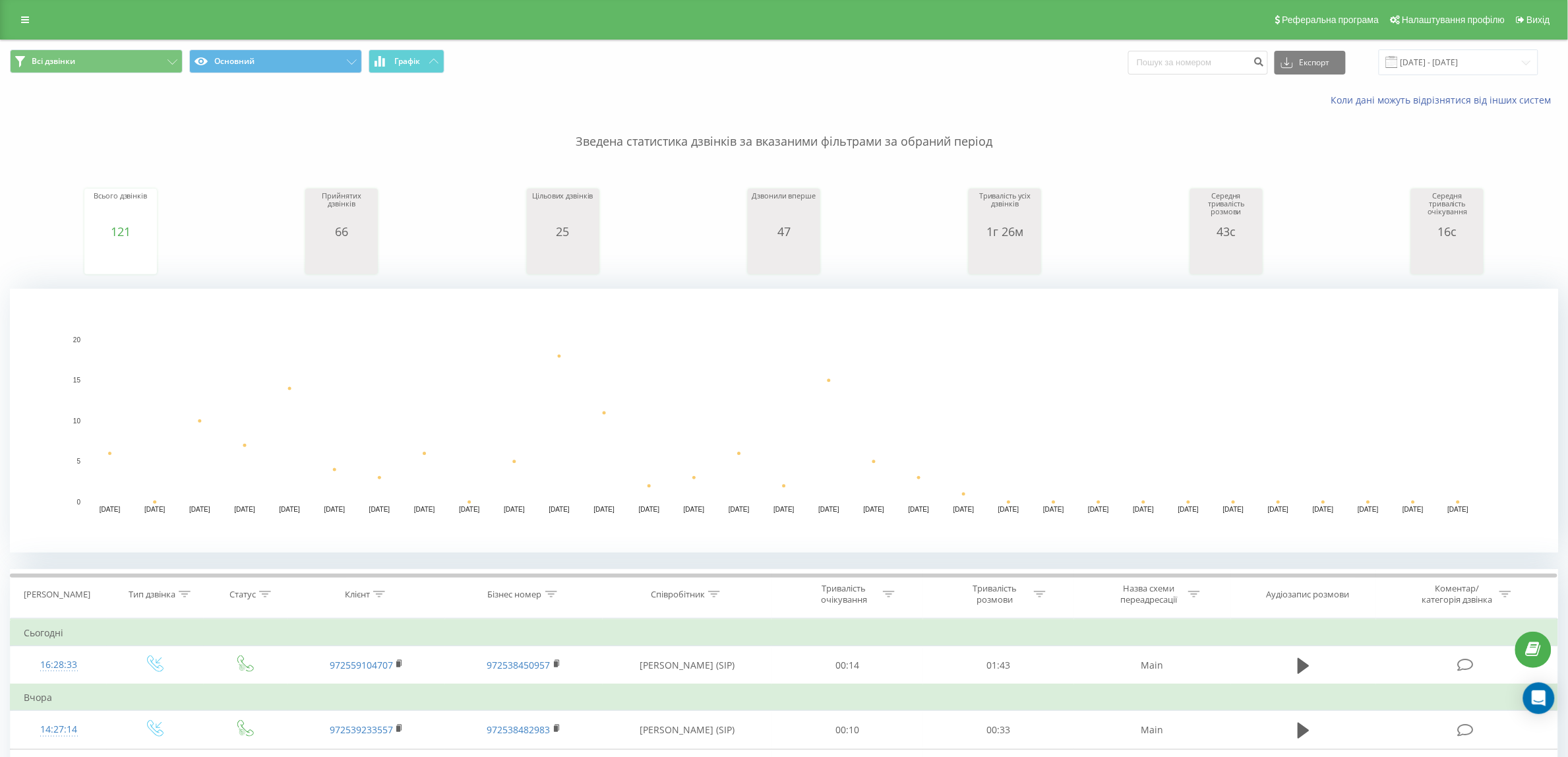
scroll to position [329, 0]
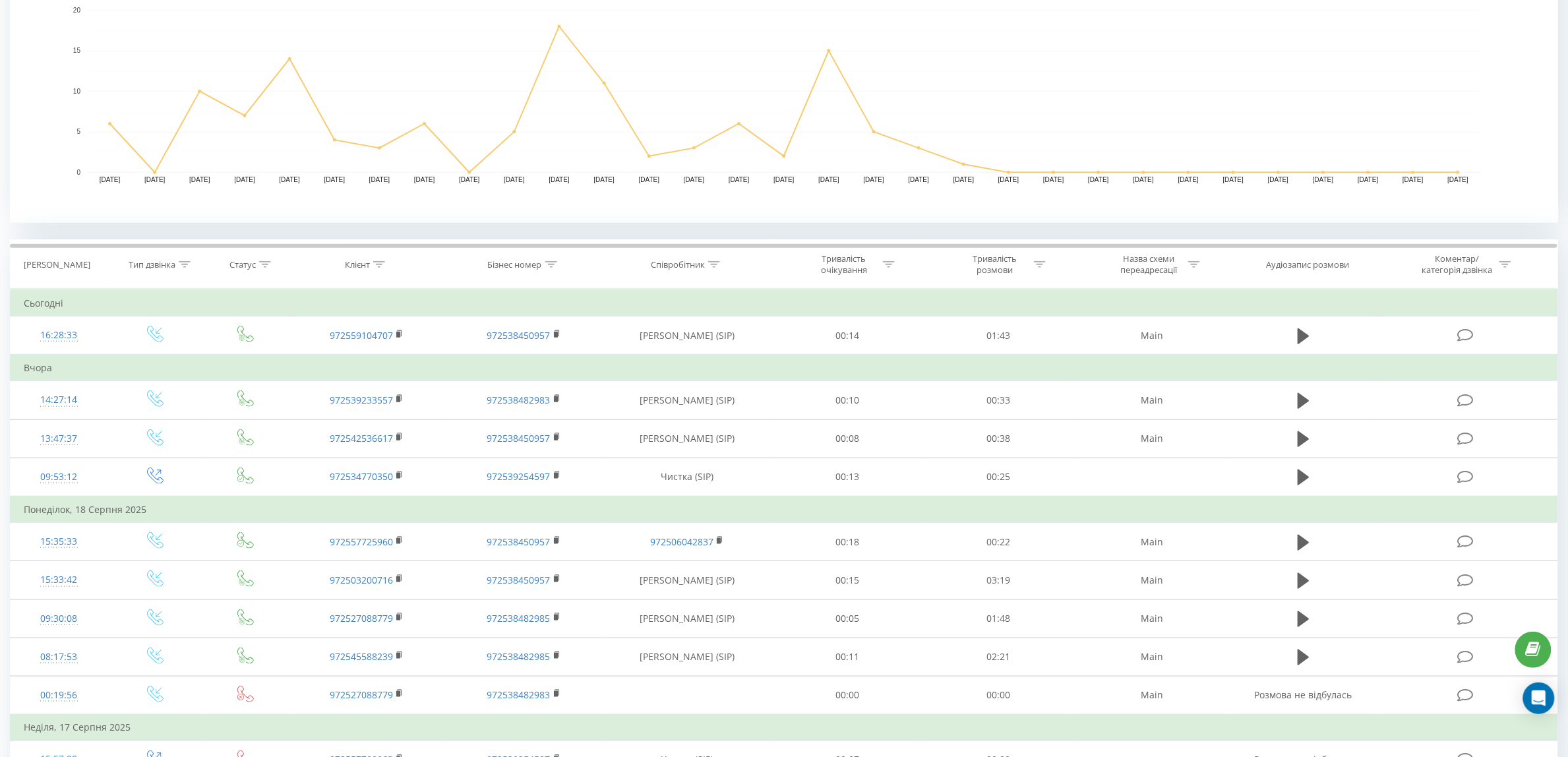
click at [527, 265] on div "Бізнес номер" at bounding box center [515, 265] width 54 height 11
click at [495, 355] on input "text" at bounding box center [524, 359] width 116 height 23
paste input "+972538450957"
click at [472, 356] on input "+972538450957" at bounding box center [524, 359] width 116 height 23
type input "972538450957"
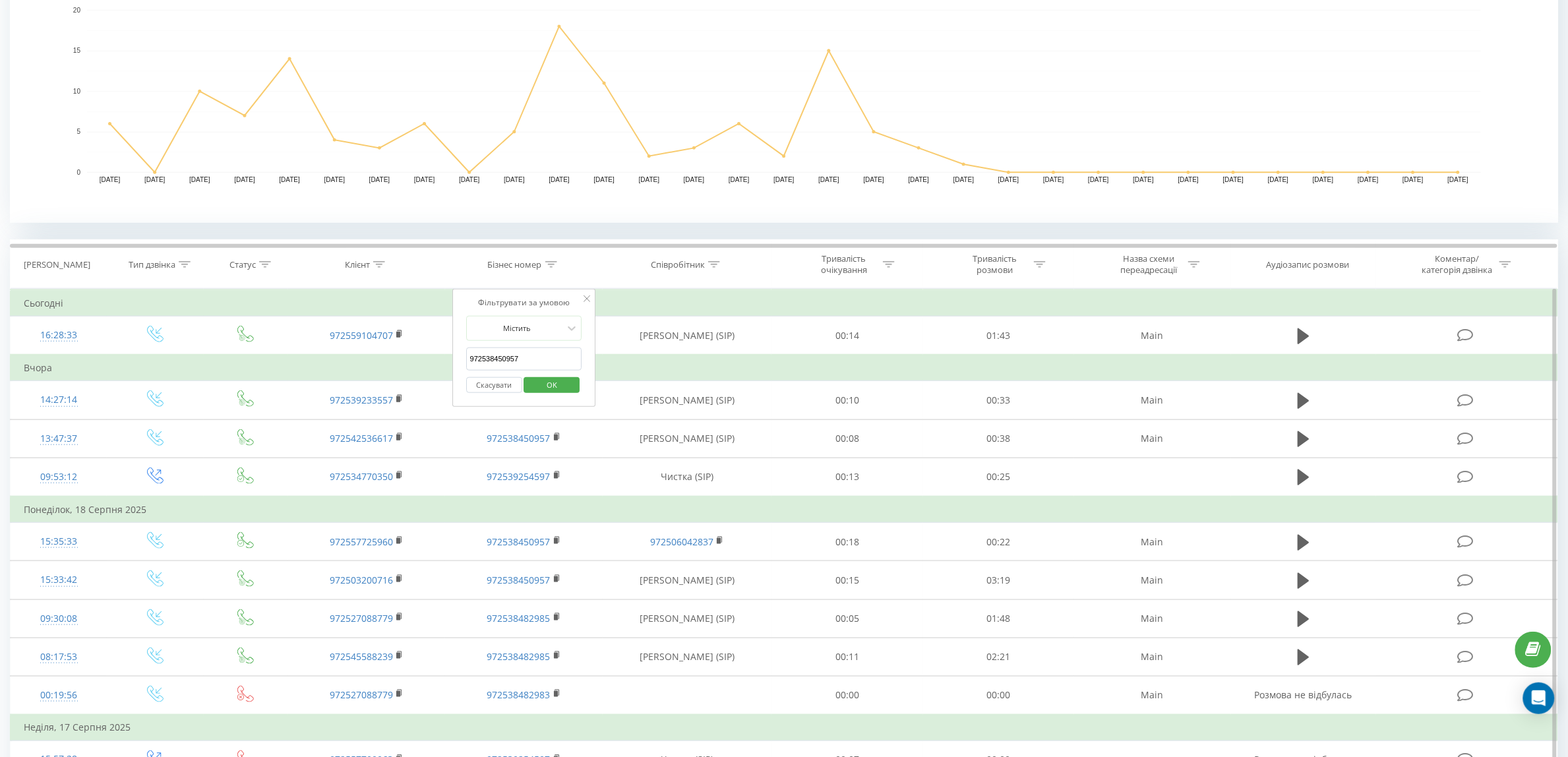
click at [549, 381] on span "OK" at bounding box center [551, 384] width 37 height 21
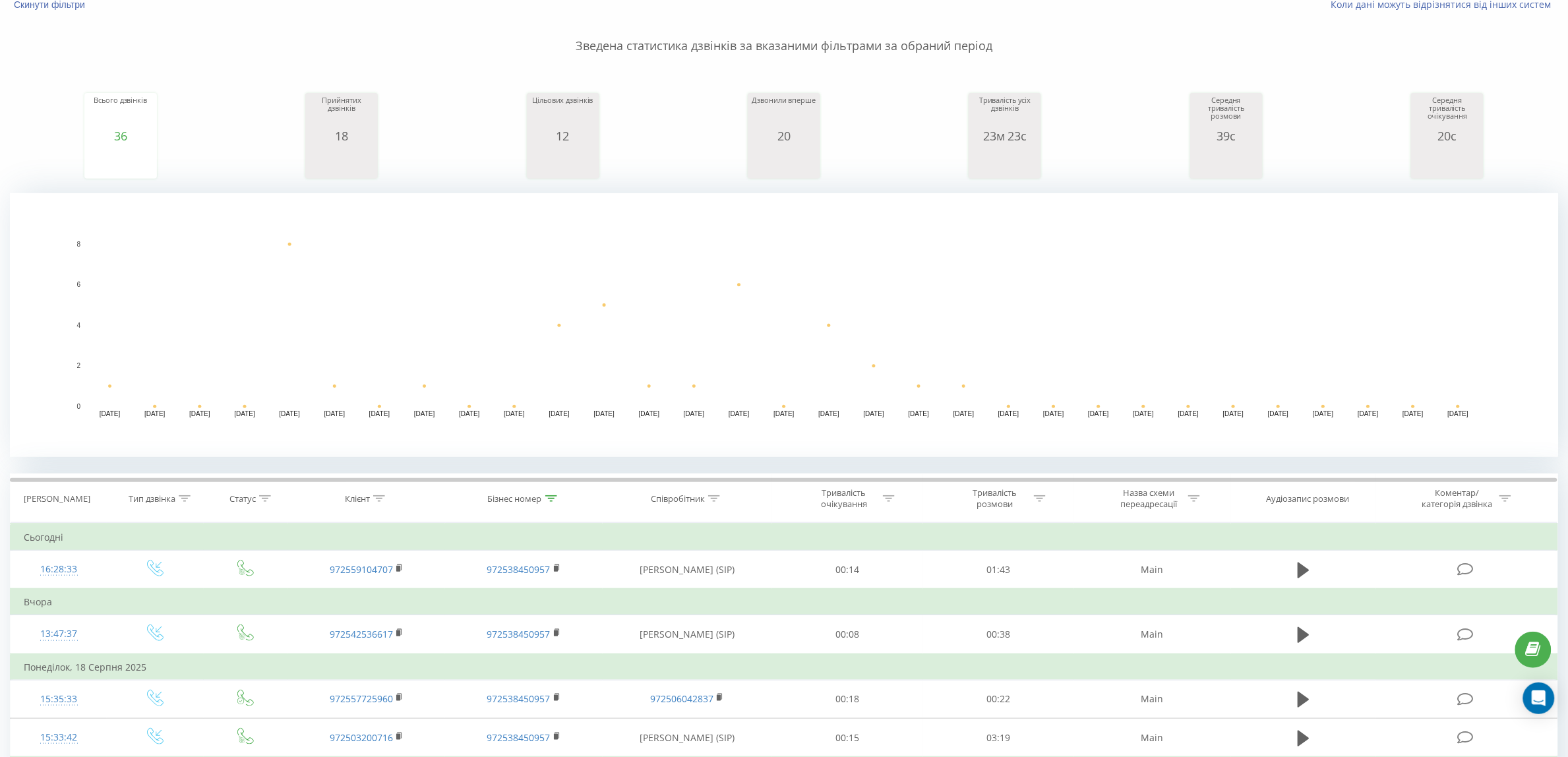
scroll to position [412, 0]
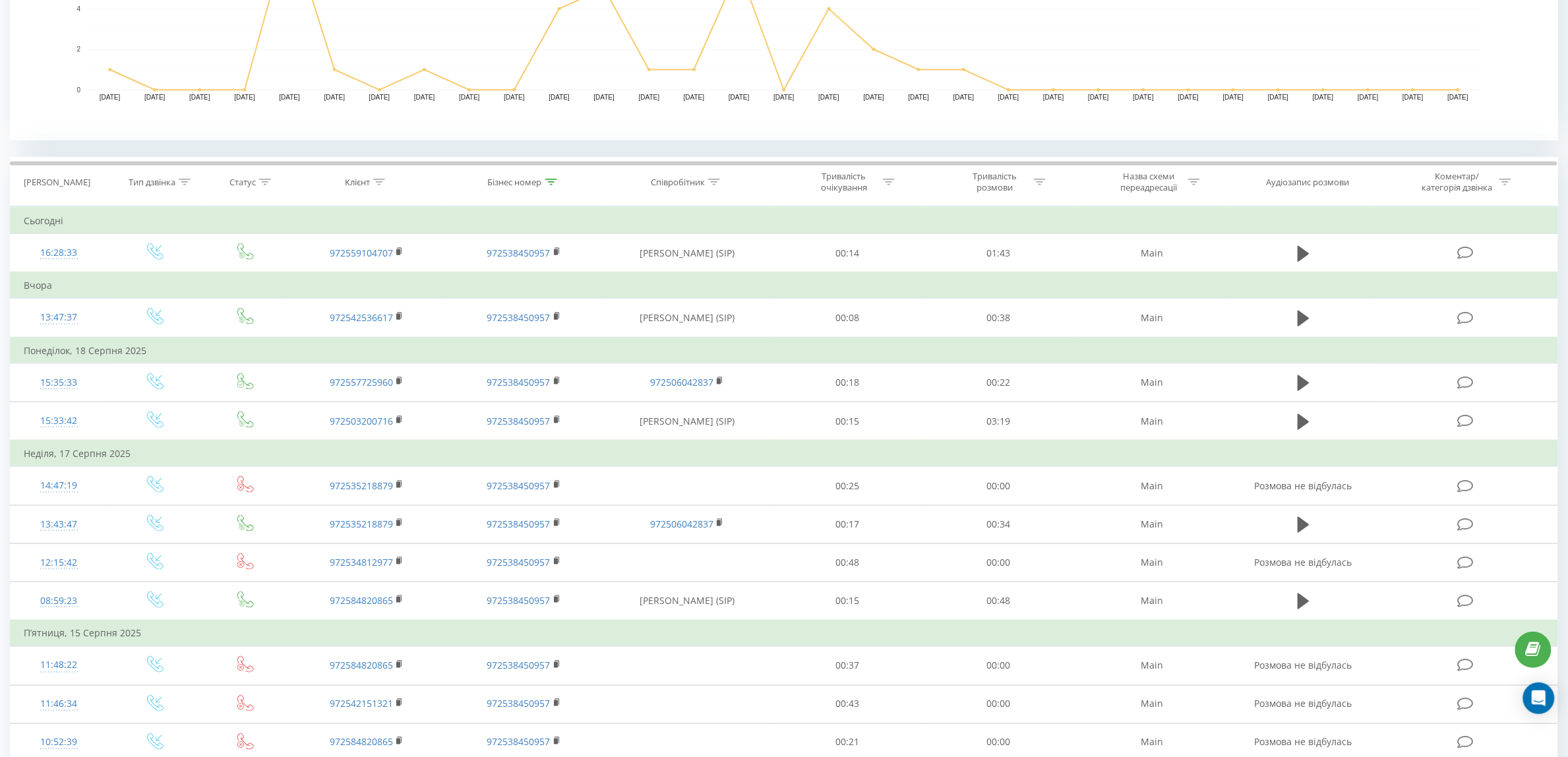
click at [529, 189] on th "Бізнес номер" at bounding box center [524, 182] width 157 height 49
click at [529, 180] on div "Бізнес номер" at bounding box center [515, 182] width 54 height 11
click at [519, 270] on input "972538450957" at bounding box center [524, 277] width 116 height 23
click at [569, 305] on span "OK" at bounding box center [551, 302] width 37 height 21
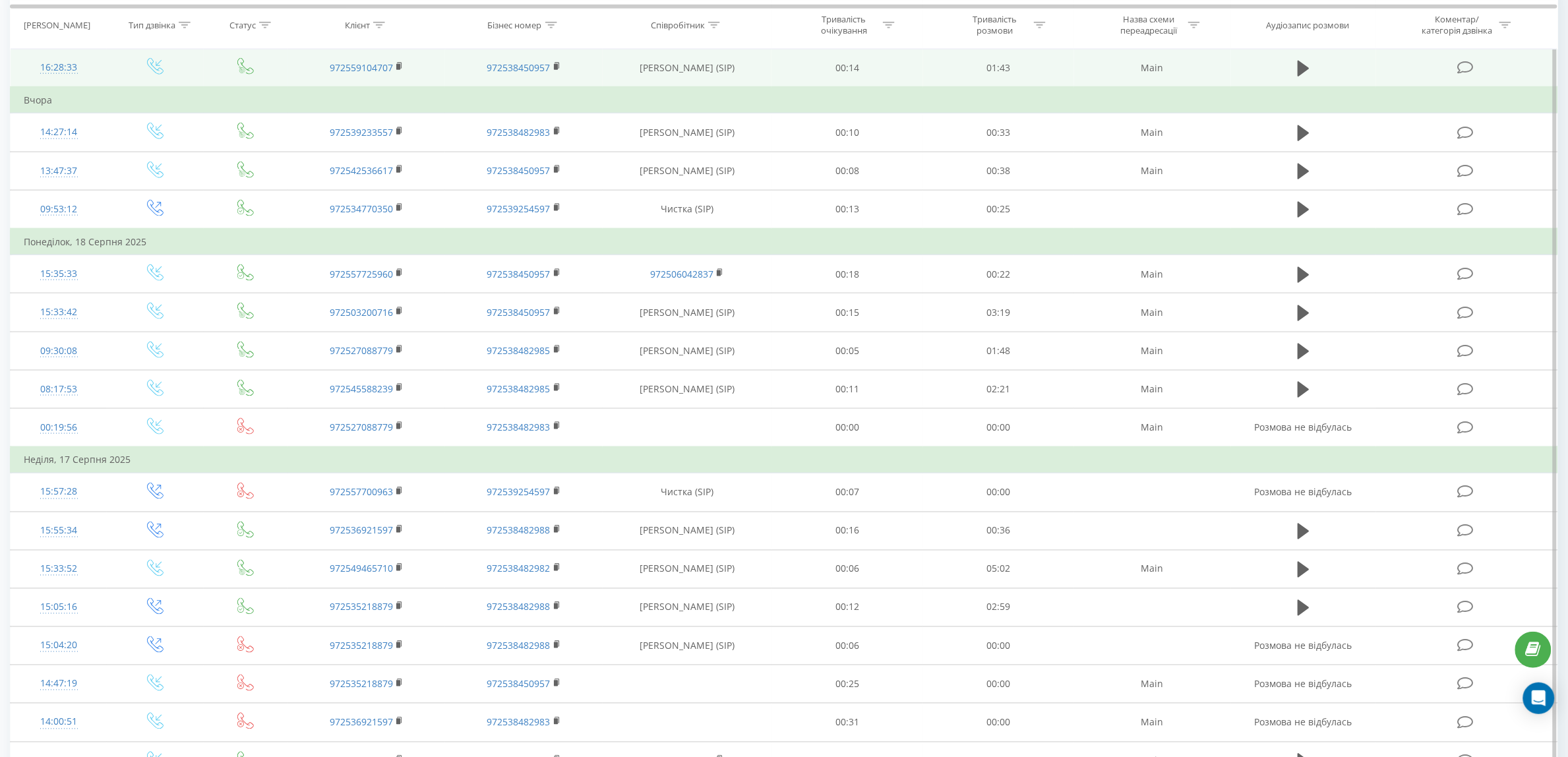
scroll to position [433, 0]
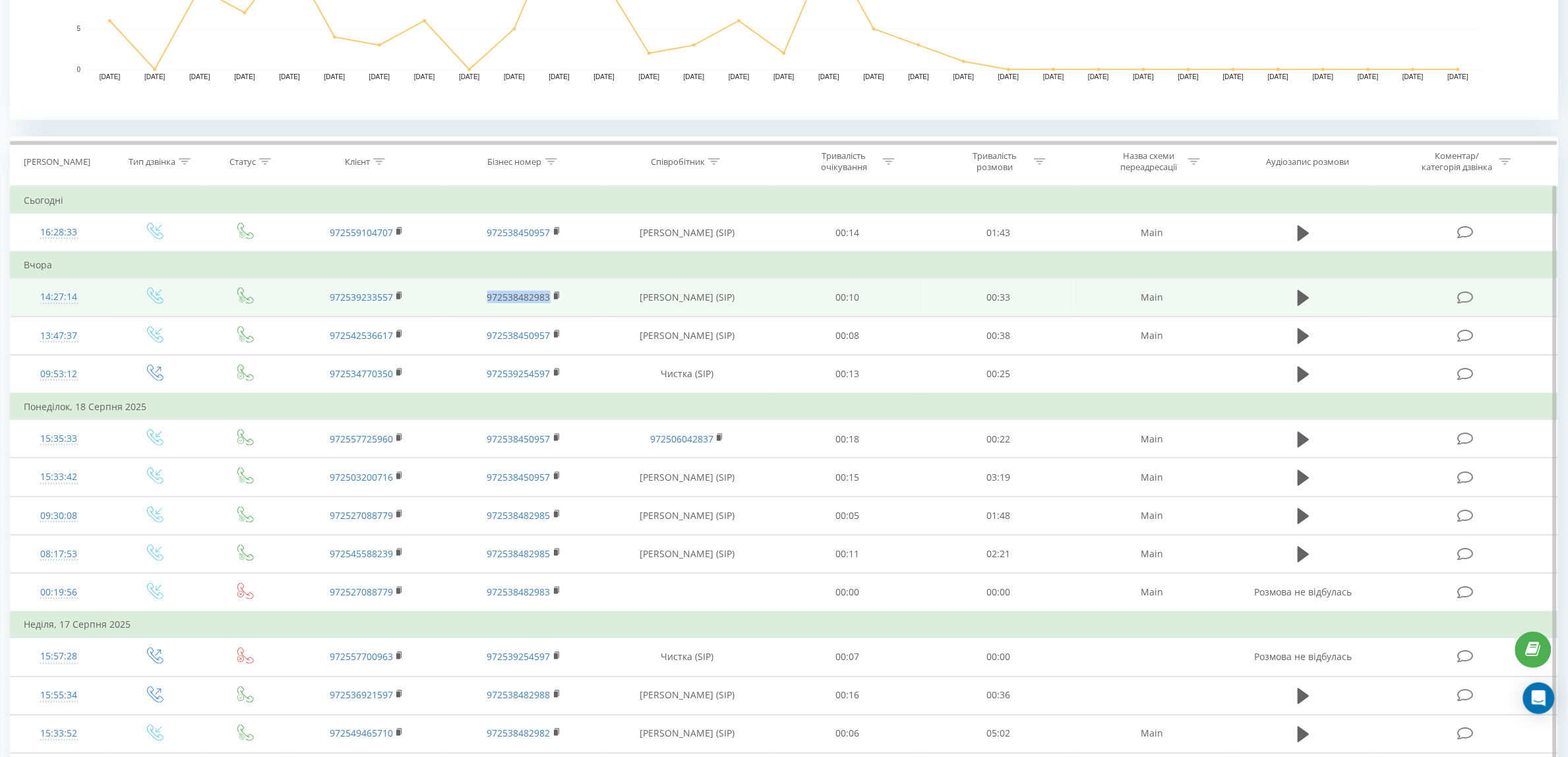
drag, startPoint x: 471, startPoint y: 293, endPoint x: 552, endPoint y: 298, distance: 81.2
click at [551, 299] on td "972538482983" at bounding box center [524, 297] width 157 height 39
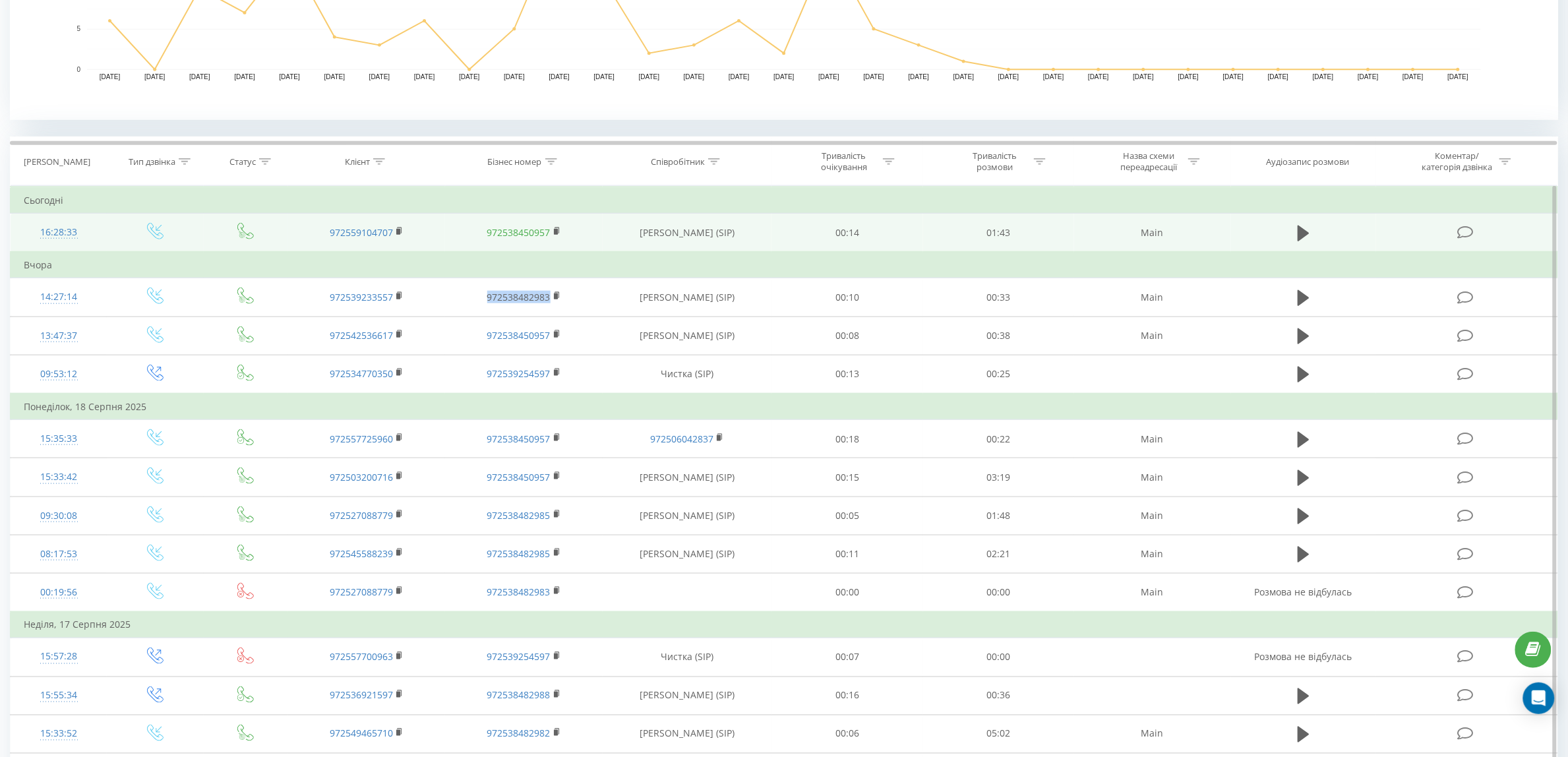
copy link "972538482983"
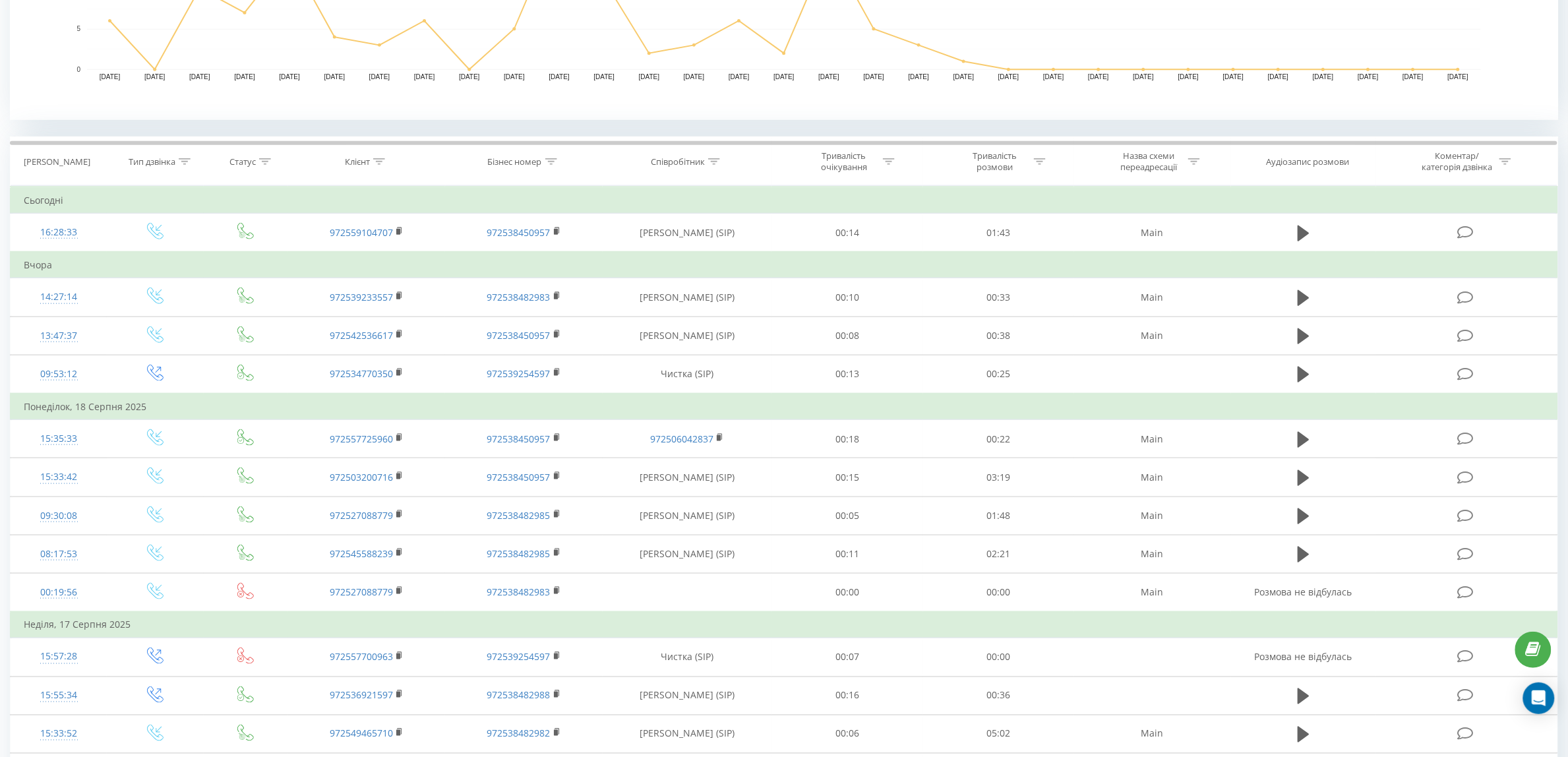
click at [515, 162] on div "Бізнес номер" at bounding box center [515, 162] width 54 height 11
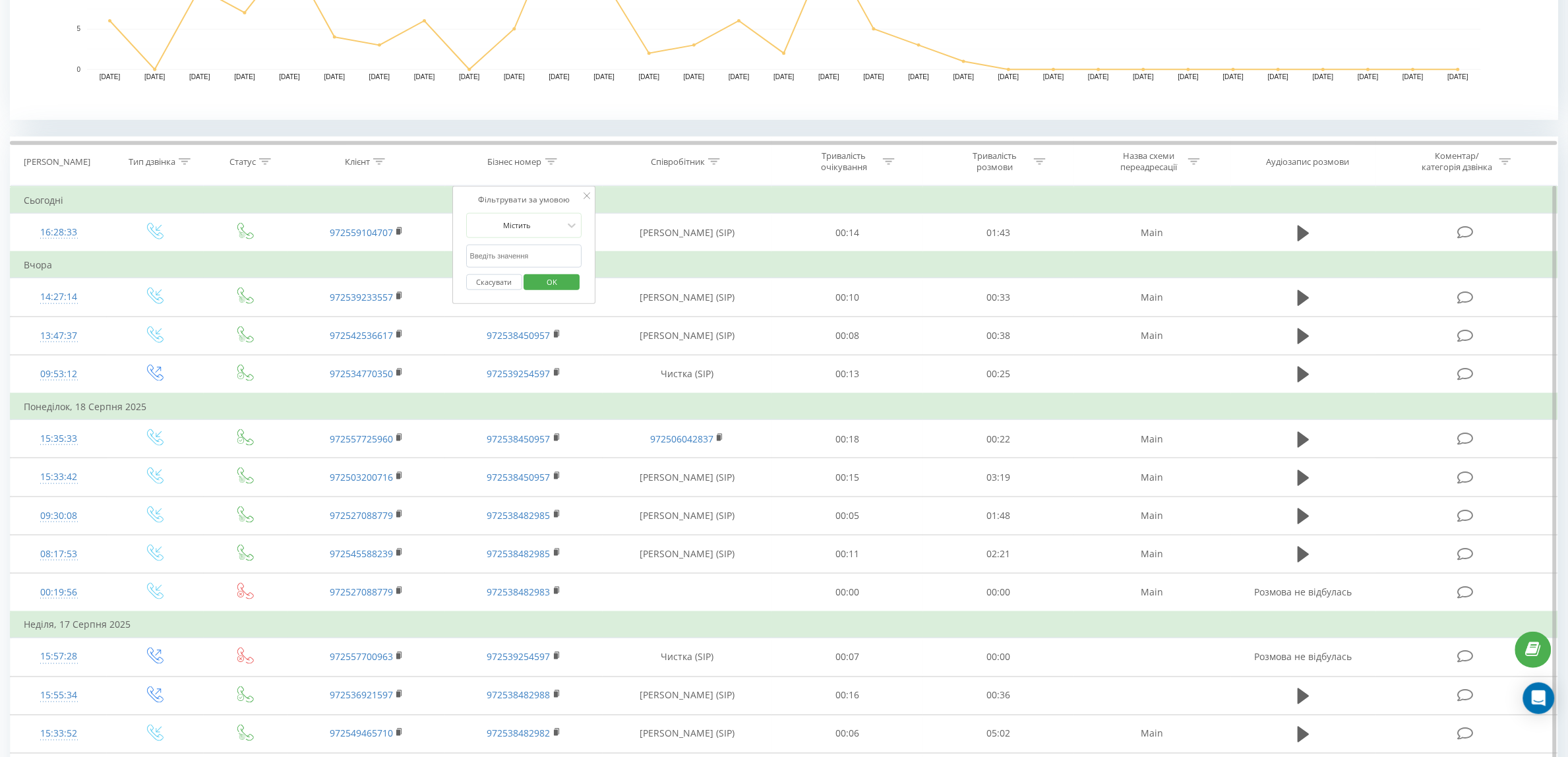
click at [544, 253] on input "text" at bounding box center [524, 257] width 116 height 23
paste input "972538482983"
type input "972538482983"
click at [533, 287] on span "OK" at bounding box center [551, 282] width 37 height 21
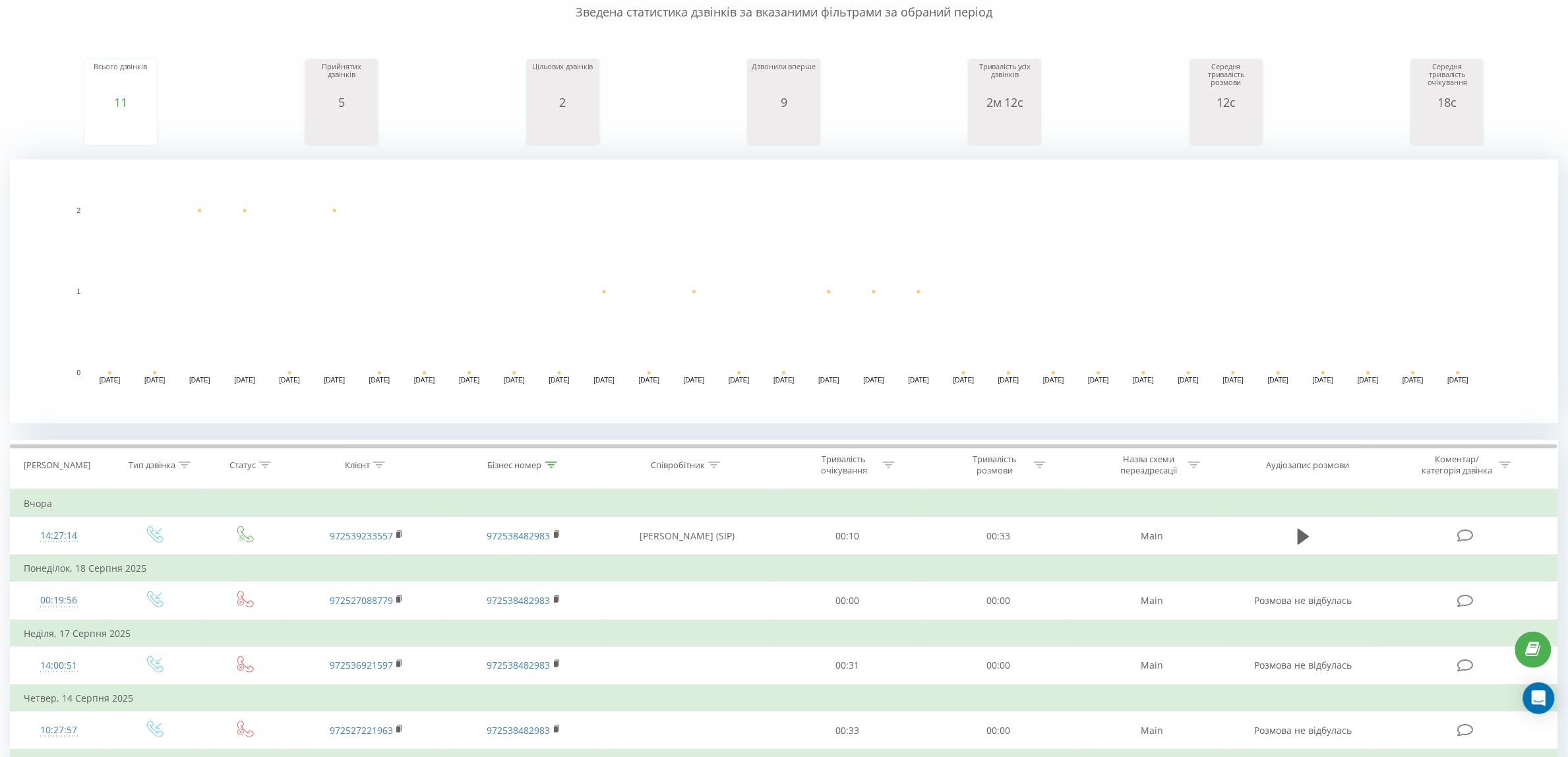
scroll to position [215, 0]
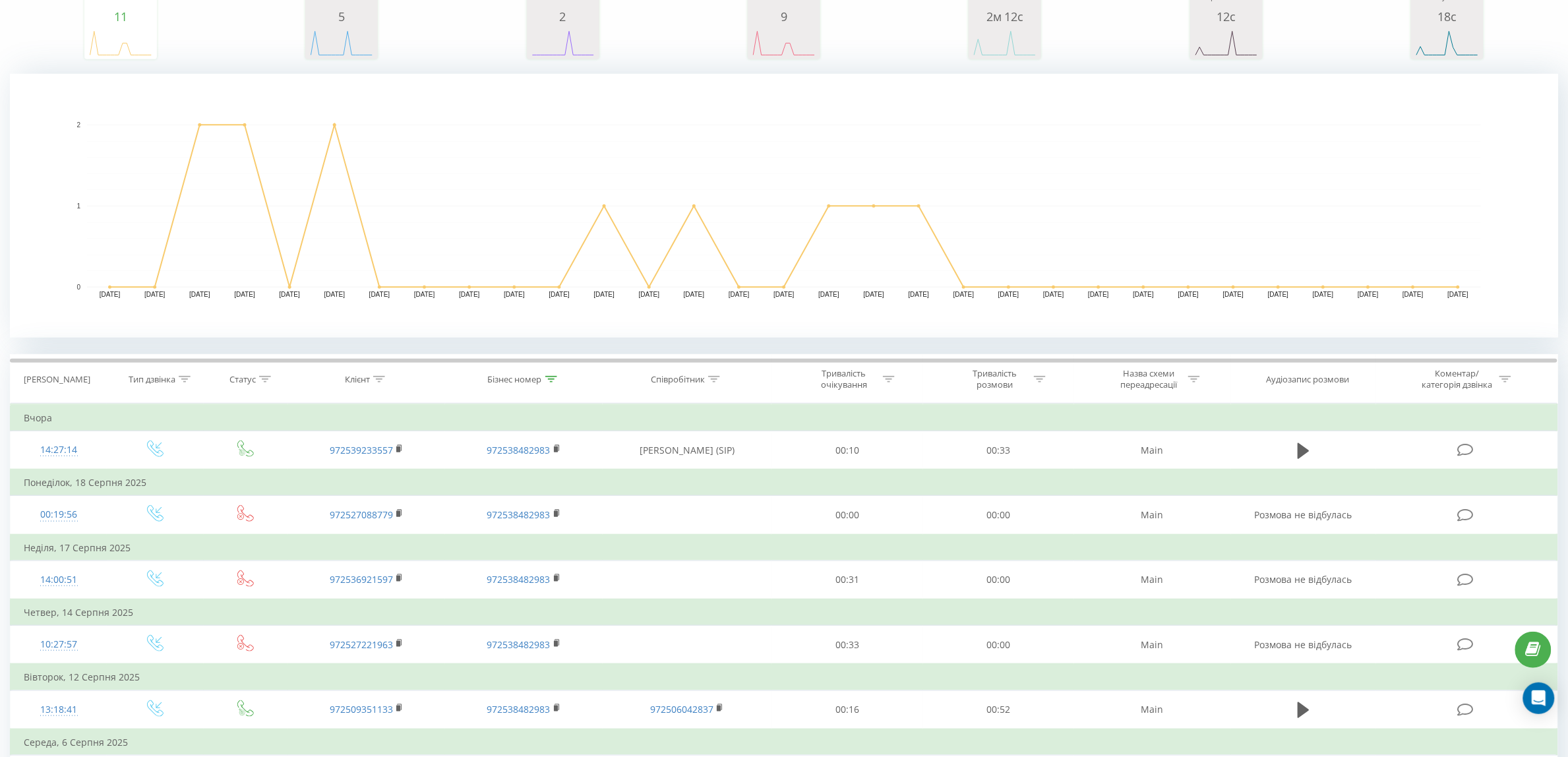
click at [519, 387] on th "Бізнес номер" at bounding box center [524, 379] width 157 height 49
click at [531, 376] on div "Бізнес номер" at bounding box center [515, 379] width 54 height 11
click at [551, 473] on input "972538482983" at bounding box center [524, 474] width 116 height 23
click at [564, 503] on span "OK" at bounding box center [551, 500] width 37 height 21
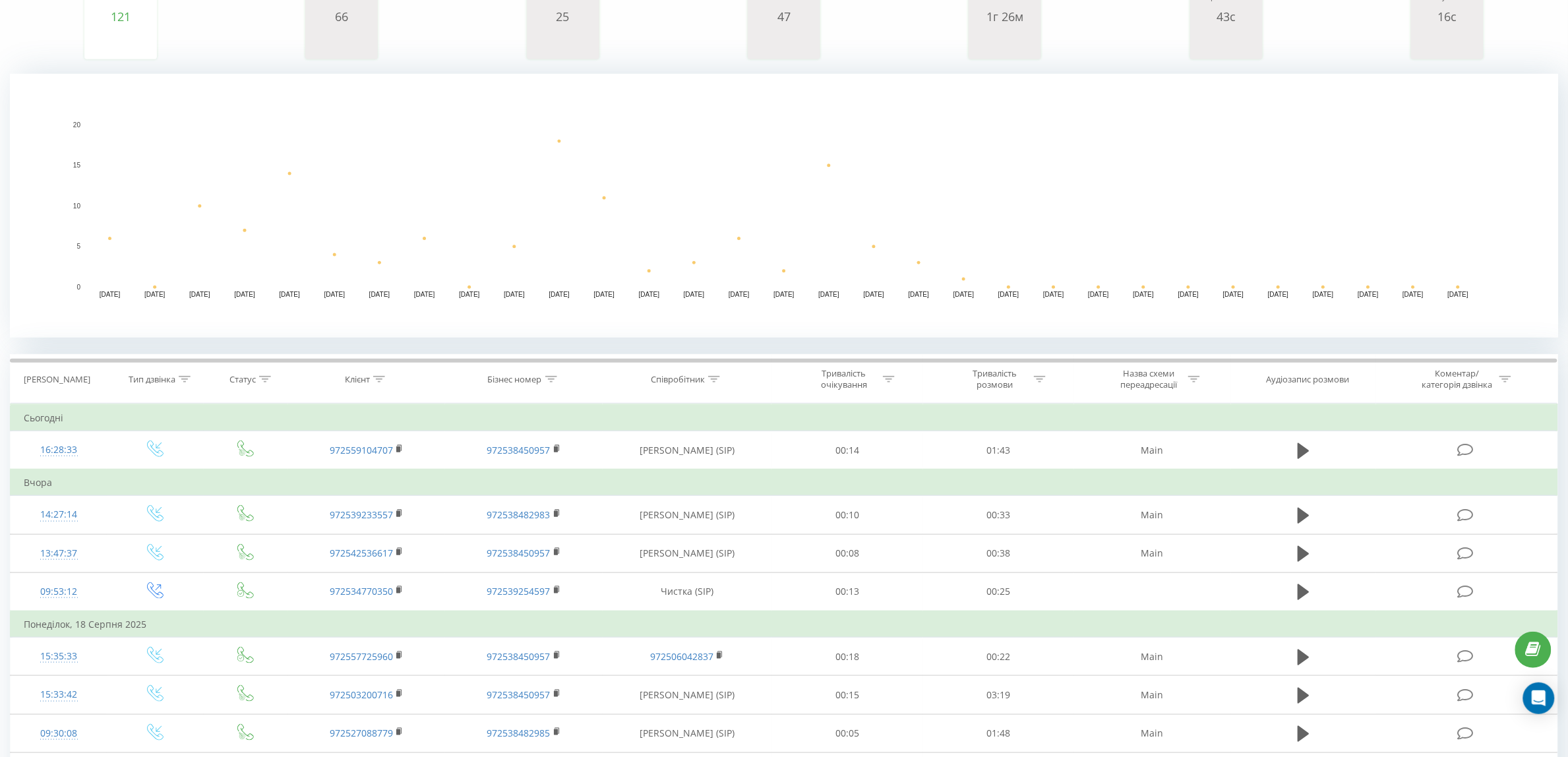
click at [505, 379] on div "Бізнес номер" at bounding box center [515, 379] width 54 height 11
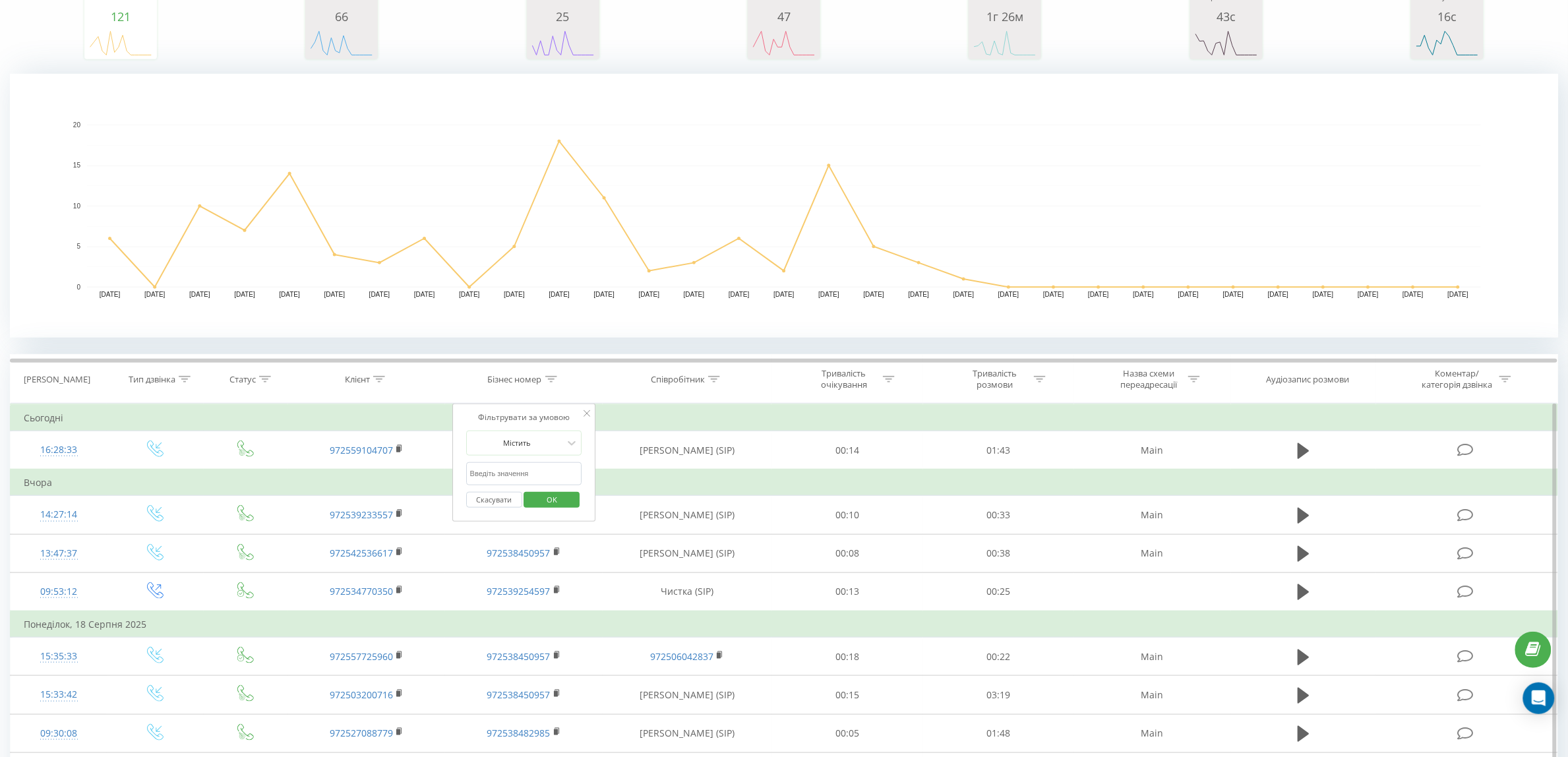
click at [539, 463] on input "text" at bounding box center [524, 474] width 116 height 23
paste input "972538482985"
type input "972538482985"
click at [549, 500] on span "OK" at bounding box center [551, 500] width 37 height 21
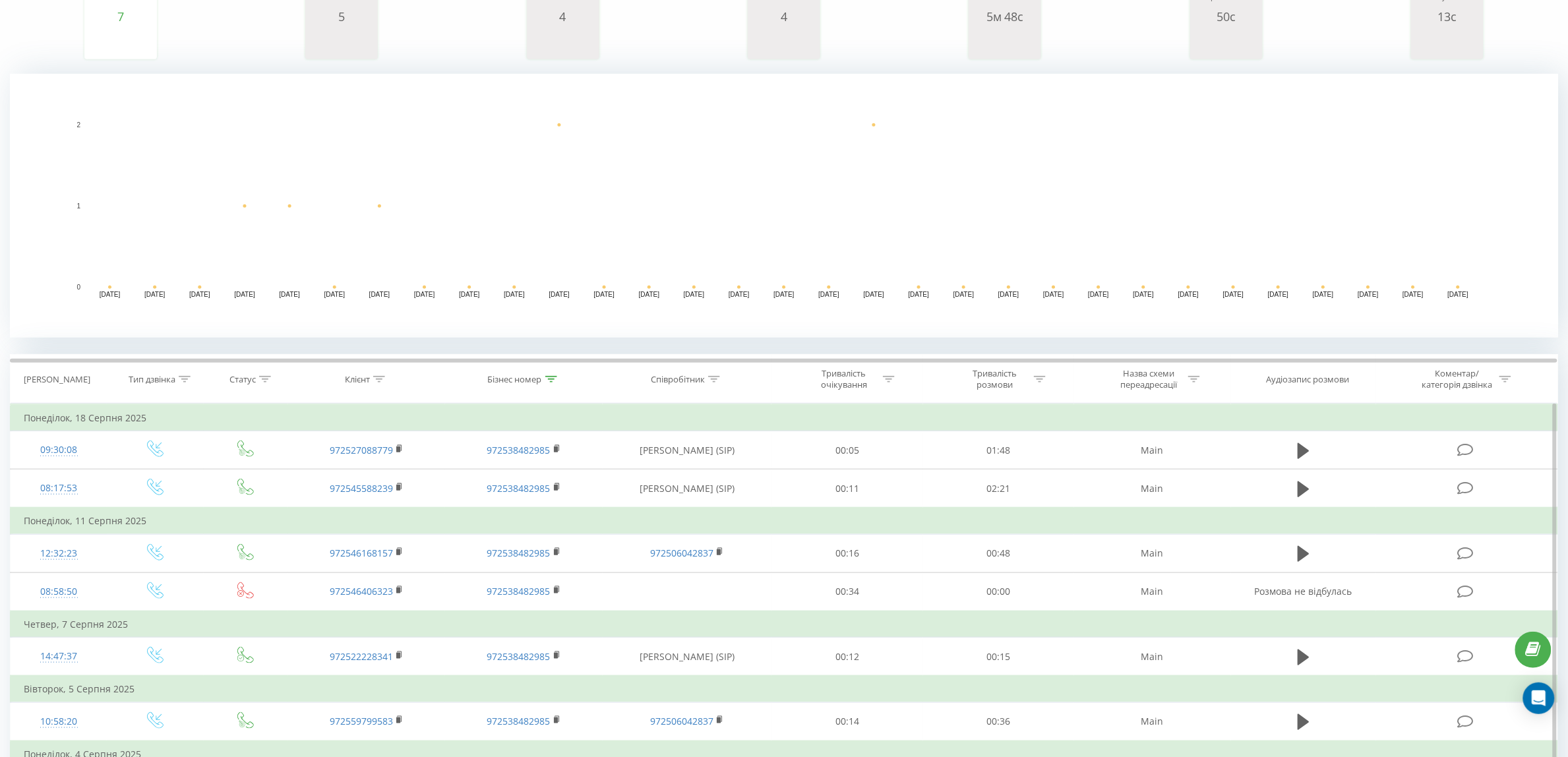
scroll to position [127, 0]
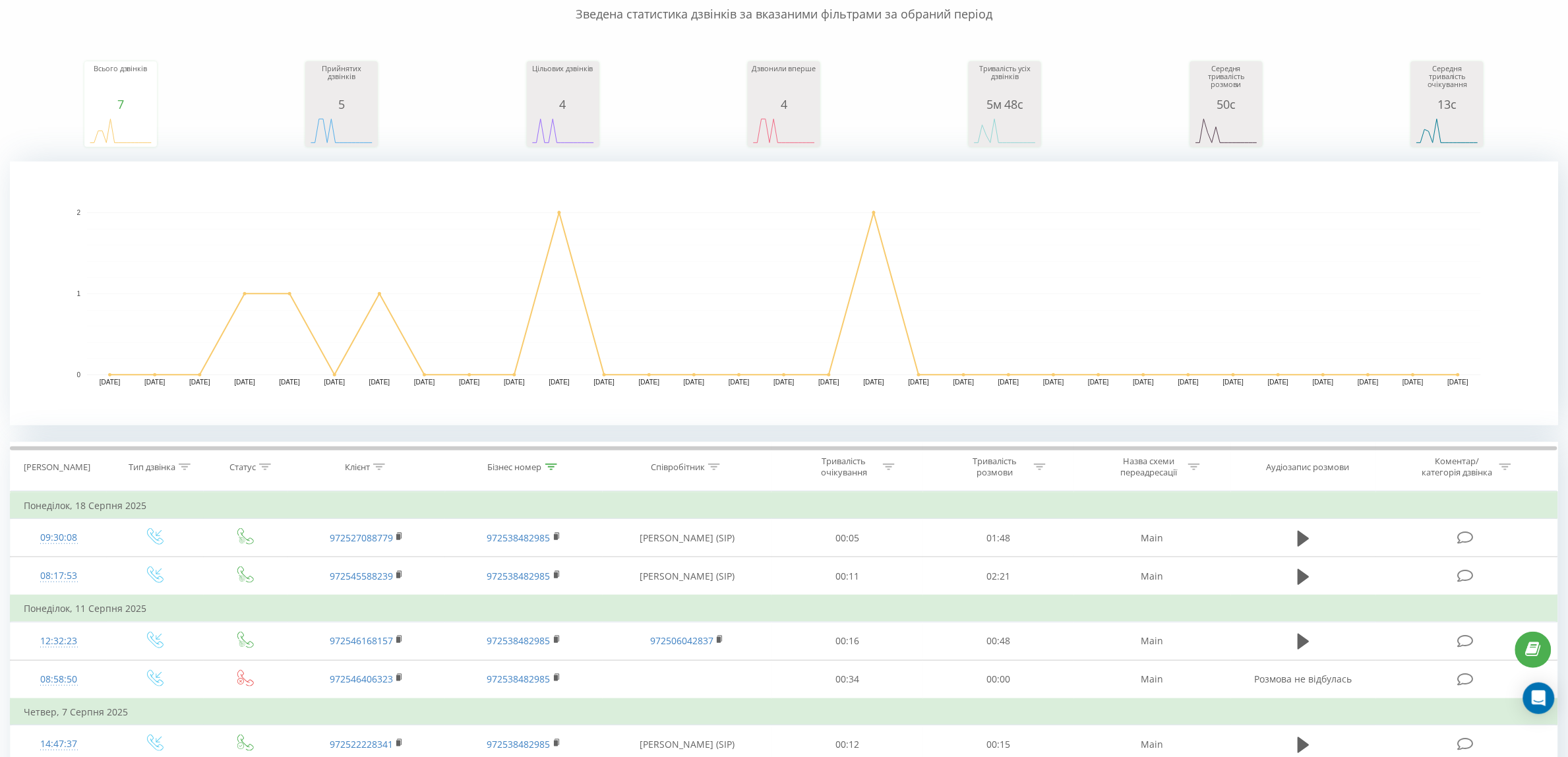
click at [535, 466] on div "Бізнес номер" at bounding box center [515, 467] width 54 height 11
click at [537, 554] on input "972538482985" at bounding box center [524, 562] width 116 height 23
click at [565, 597] on span "OK" at bounding box center [551, 587] width 37 height 21
